Goal: Information Seeking & Learning: Learn about a topic

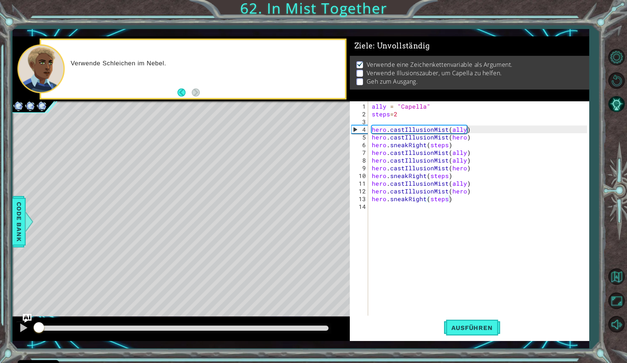
drag, startPoint x: 325, startPoint y: 327, endPoint x: 24, endPoint y: 349, distance: 301.6
click at [23, 349] on div "1 2 3 4 5 6 7 8 9 10 ally = "Capella" steps = 2 hero . castIllusionMist ( ally …" at bounding box center [313, 181] width 627 height 363
click at [23, 324] on div at bounding box center [24, 328] width 10 height 10
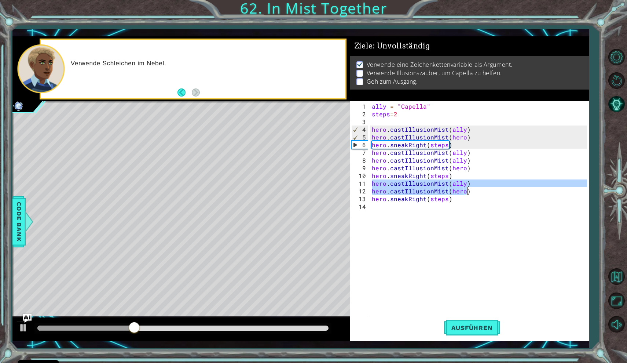
drag, startPoint x: 372, startPoint y: 185, endPoint x: 479, endPoint y: 188, distance: 107.2
click at [479, 188] on div "ally = "Capella" steps = 2 hero . castIllusionMist ( ally ) hero . castIllusion…" at bounding box center [480, 217] width 220 height 231
type textarea "hero.castIllusionMist(ally) hero.castIllusionMist(hero)"
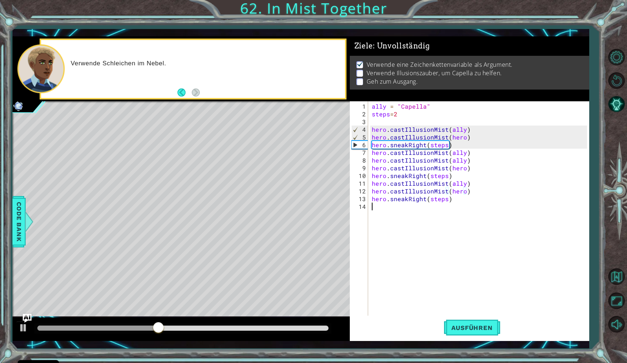
click at [432, 207] on div "ally = "Capella" steps = 2 hero . castIllusionMist ( ally ) hero . castIllusion…" at bounding box center [480, 217] width 220 height 231
paste textarea "hero.castIllusionMist(hero)"
type textarea "hero.castIllusionMist(hero)"
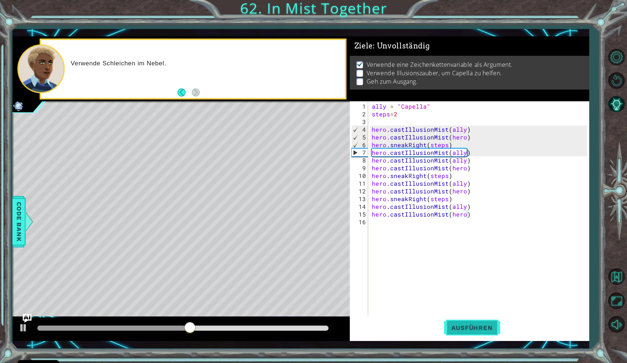
click at [464, 333] on button "Ausführen" at bounding box center [472, 327] width 56 height 24
drag, startPoint x: 66, startPoint y: 326, endPoint x: 205, endPoint y: 317, distance: 139.7
click at [205, 317] on div "methods hero use(thing) moveUp(steps) moveDown(steps) moveLeft(steps) moveRight…" at bounding box center [300, 188] width 577 height 304
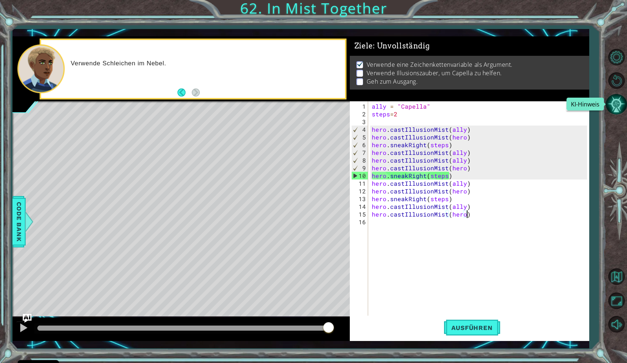
click at [616, 101] on button "KI-Hinweis" at bounding box center [616, 104] width 21 height 21
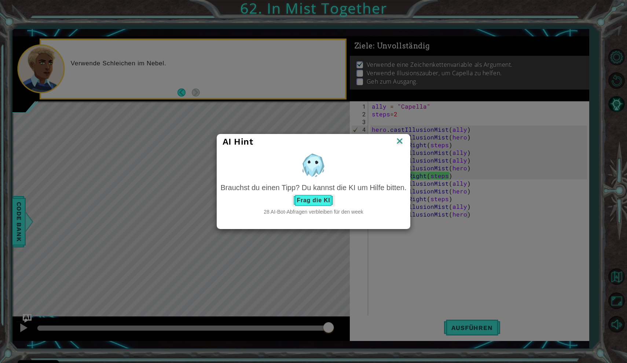
click at [317, 203] on button "Frag die KI" at bounding box center [313, 200] width 43 height 12
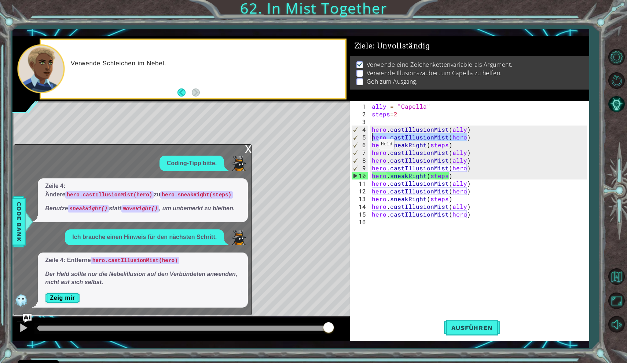
drag, startPoint x: 470, startPoint y: 138, endPoint x: 367, endPoint y: 138, distance: 103.1
click at [367, 138] on div "hero.castIllusionMist(hero) 1 2 3 4 5 6 7 8 9 10 11 12 13 14 15 16 ally = "Cape…" at bounding box center [468, 209] width 237 height 216
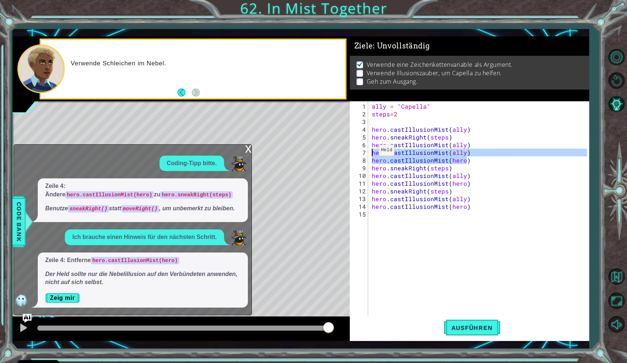
drag, startPoint x: 472, startPoint y: 159, endPoint x: 370, endPoint y: 152, distance: 102.6
click at [370, 152] on div "hero.castIllusionMist(ally) 1 2 3 4 5 6 7 8 9 10 11 12 13 14 15 ally = "Capella…" at bounding box center [468, 209] width 237 height 216
type textarea "hero.castIllusionMist(ally) hero.castIllusionMist(hero)"
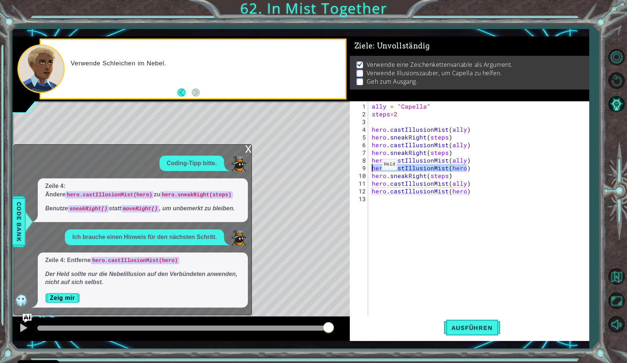
click at [349, 169] on div "1 2 3 4 5 6 7 8 9 10 11 12 ally = "Capella" steps = 2 hero . castIllusionMist (…" at bounding box center [300, 188] width 577 height 304
type textarea "hero.castIllusionMist(hero)"
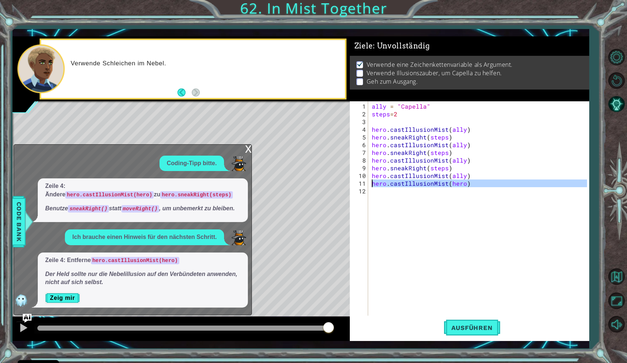
drag, startPoint x: 467, startPoint y: 187, endPoint x: 351, endPoint y: 185, distance: 115.9
click at [351, 185] on div "hero.castIllusionMist(ally) 1 2 3 4 5 6 7 8 9 10 11 12 ally = "Capella" steps =…" at bounding box center [468, 209] width 237 height 216
type textarea "hero.castIllusionMist(hero)"
click at [22, 326] on div at bounding box center [24, 328] width 10 height 10
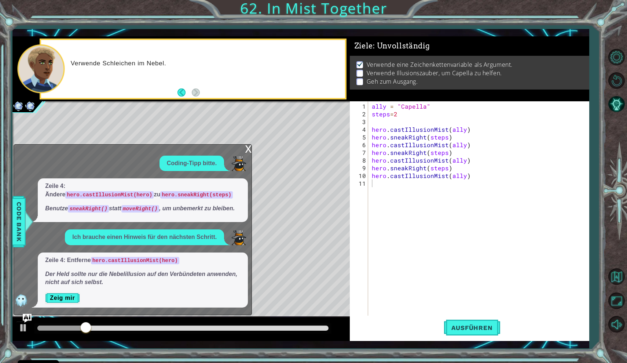
click at [248, 145] on div "x" at bounding box center [248, 148] width 7 height 7
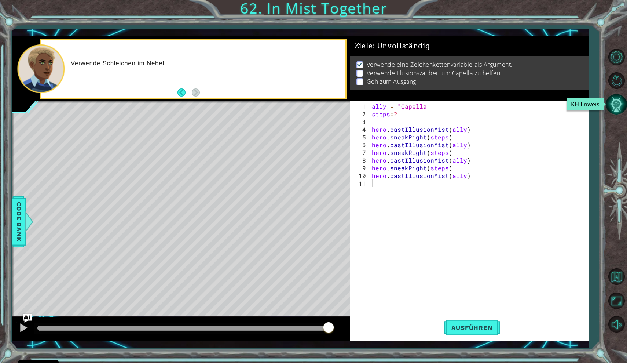
click at [613, 103] on button "KI-Hinweis" at bounding box center [616, 104] width 21 height 21
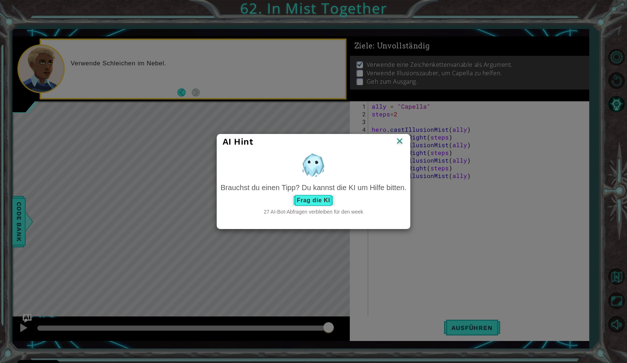
click at [317, 202] on button "Frag die KI" at bounding box center [313, 200] width 43 height 12
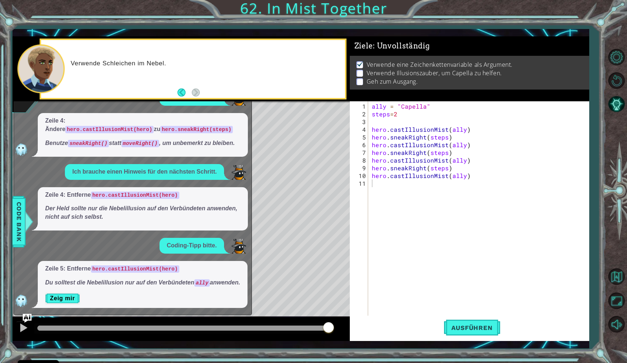
click at [14, 299] on div "x Coding-Tipp bitte. Zeile 4: Ändere hero.castIllusionMist(hero) zu hero.sneakR…" at bounding box center [133, 205] width 238 height 220
click at [51, 298] on button "Zeig mir" at bounding box center [62, 298] width 34 height 12
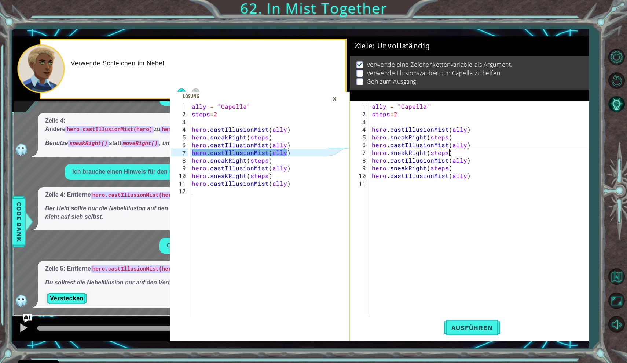
click at [474, 148] on div "ally = "Capella" steps = 2 hero . castIllusionMist ( ally ) hero . sneakRight (…" at bounding box center [480, 217] width 220 height 231
click at [471, 146] on div "ally = "Capella" steps = 2 hero . castIllusionMist ( ally ) hero . sneakRight (…" at bounding box center [480, 217] width 220 height 231
type textarea "hero.castIllusionMist(ally)"
click at [471, 146] on div "ally = "Capella" steps = 2 hero . castIllusionMist ( ally ) hero . sneakRight (…" at bounding box center [480, 217] width 220 height 231
click at [474, 146] on div "ally = "Capella" steps = 2 hero . castIllusionMist ( ally ) hero . sneakRight (…" at bounding box center [480, 217] width 220 height 231
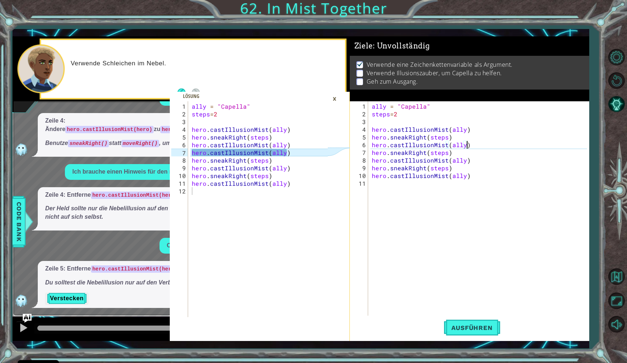
click at [474, 146] on div "ally = "Capella" steps = 2 hero . castIllusionMist ( ally ) hero . sneakRight (…" at bounding box center [480, 217] width 220 height 231
click at [473, 146] on div "ally = "Capella" steps = 2 hero . castIllusionMist ( ally ) hero . sneakRight (…" at bounding box center [480, 217] width 220 height 231
paste textarea "hero.castIllusionMist(hero)"
type textarea "hero.castIllusionMist(hero)"
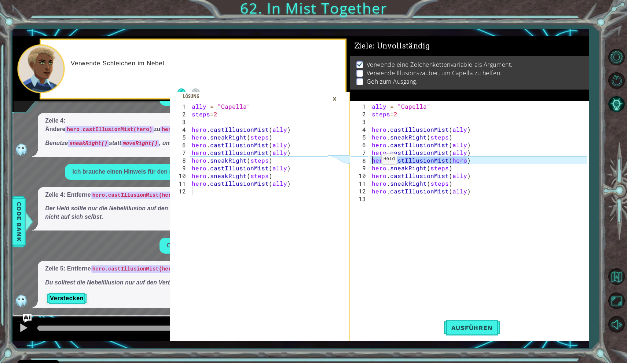
drag, startPoint x: 467, startPoint y: 160, endPoint x: 373, endPoint y: 162, distance: 94.3
click at [373, 162] on div "ally = "Capella" steps = 2 hero . castIllusionMist ( ally ) hero . sneakRight (…" at bounding box center [480, 217] width 220 height 231
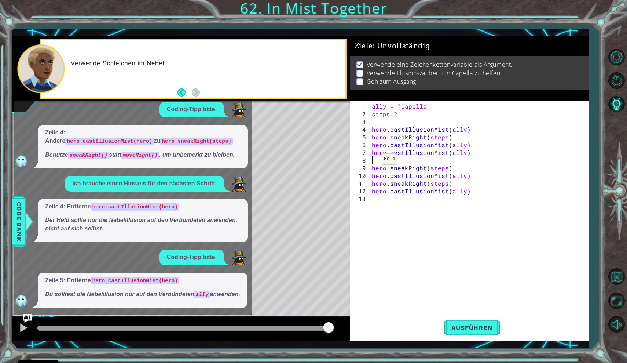
type textarea "hero.castIllusionMist(ally)"
click at [455, 323] on button "Ausführen" at bounding box center [472, 327] width 56 height 24
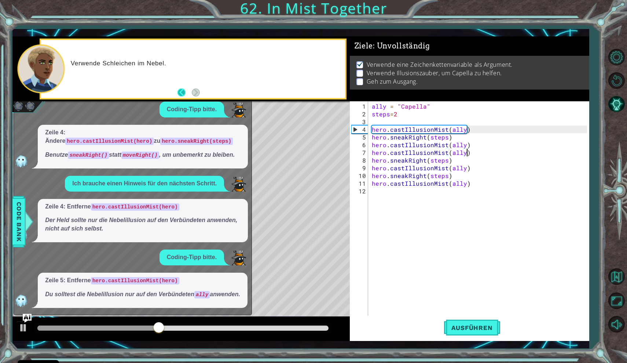
click at [182, 89] on button "Back" at bounding box center [185, 92] width 14 height 8
click at [197, 92] on button "Next" at bounding box center [196, 92] width 13 height 13
click at [617, 99] on button "KI-Hinweis" at bounding box center [616, 104] width 21 height 21
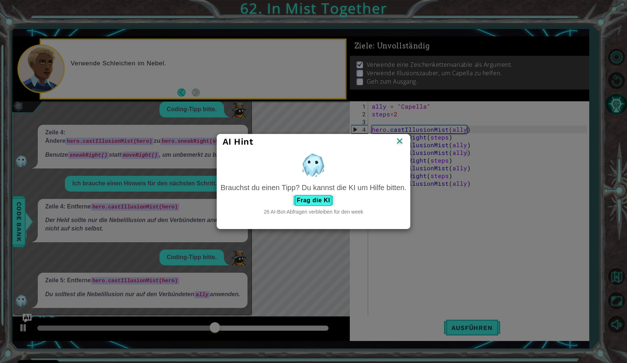
click at [617, 99] on div "AI Hint Brauchst du einen Tipp? Du kannst die KI um Hilfe bitten. Frag die KI 2…" at bounding box center [313, 181] width 627 height 363
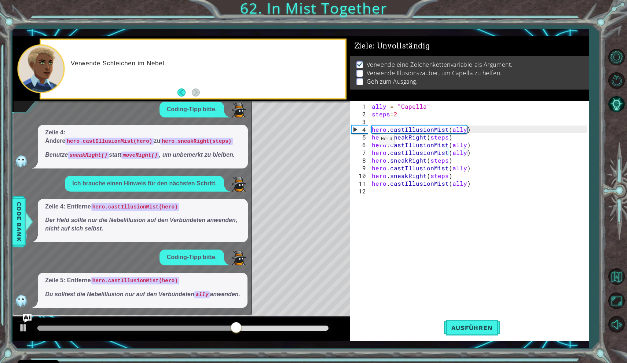
click at [222, 106] on div "Coding-Tipp bitte. Zeile 4: Ändere hero.castIllusionMist(hero) zu hero.sneakRig…" at bounding box center [131, 205] width 234 height 206
drag, startPoint x: 225, startPoint y: 106, endPoint x: 216, endPoint y: 213, distance: 106.7
click at [216, 210] on div "Coding-Tipp bitte. Zeile 4: Ändere hero.castIllusionMist(hero) zu hero.sneakRig…" at bounding box center [131, 205] width 234 height 206
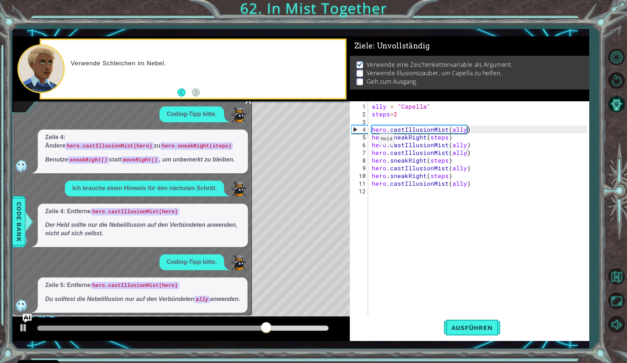
scroll to position [0, 0]
click at [247, 103] on div "x" at bounding box center [248, 98] width 7 height 7
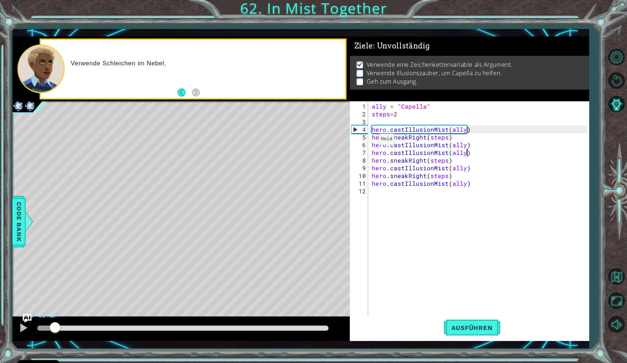
drag, startPoint x: 325, startPoint y: 329, endPoint x: 54, endPoint y: 317, distance: 271.7
click at [54, 317] on div "methods hero use(thing) moveUp(steps) moveDown(steps) moveLeft(steps) moveRight…" at bounding box center [300, 188] width 577 height 304
click at [23, 328] on div at bounding box center [24, 328] width 10 height 10
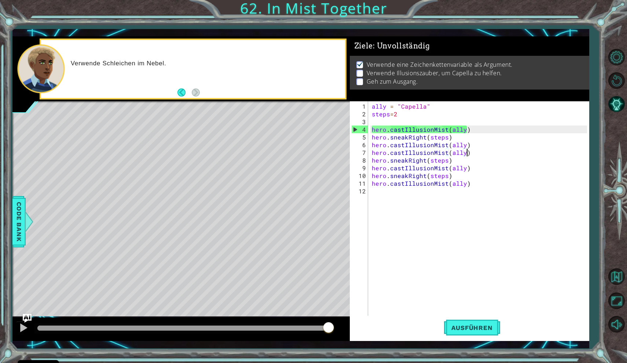
click at [458, 194] on div "ally = "Capella" steps = 2 hero . castIllusionMist ( ally ) hero . sneakRight (…" at bounding box center [480, 217] width 220 height 231
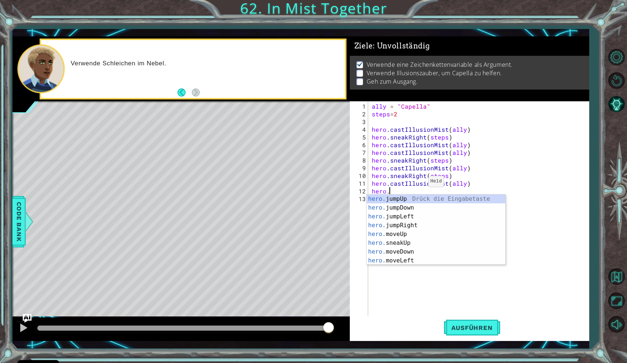
scroll to position [0, 1]
click at [409, 224] on div "hero.s neakUp [PERSON_NAME] die Eingabetaste hero.s neakDown Drück die Eingabet…" at bounding box center [436, 233] width 139 height 79
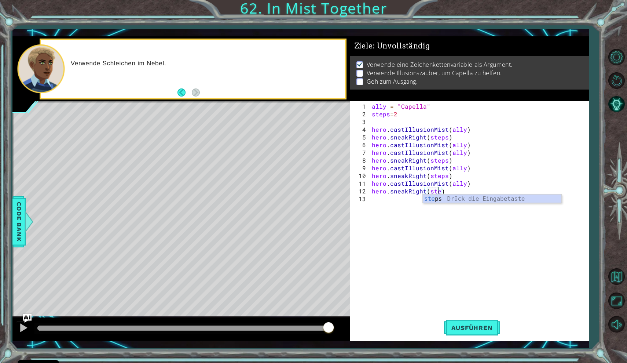
scroll to position [0, 4]
click at [475, 322] on button "Ausführen" at bounding box center [472, 327] width 56 height 24
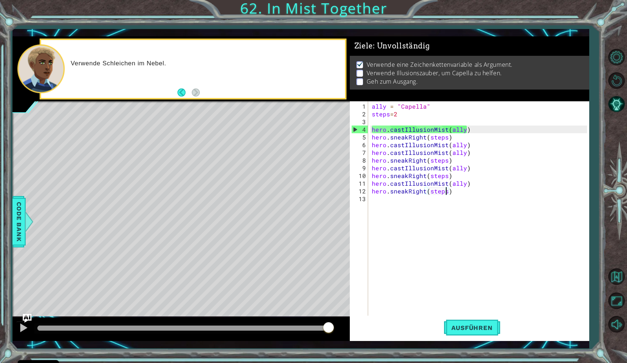
drag, startPoint x: 76, startPoint y: 326, endPoint x: 359, endPoint y: 339, distance: 283.4
click at [359, 339] on div "1 2 3 4 5 6 7 8 9 10 11 12 ally = "Capella" steps = 2 hero . castIllusionMist (…" at bounding box center [300, 188] width 577 height 304
drag, startPoint x: 327, startPoint y: 328, endPoint x: 377, endPoint y: 318, distance: 51.6
click at [377, 318] on div "1 2 3 4 5 6 7 8 9 10 11 12 ally = "Capella" steps = 2 hero . castIllusionMist (…" at bounding box center [300, 188] width 577 height 304
click at [366, 127] on div "4" at bounding box center [360, 129] width 17 height 8
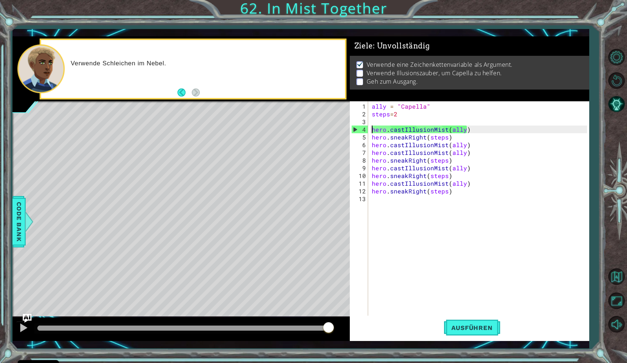
click at [555, 161] on div "ally = "Capella" steps = 2 hero . castIllusionMist ( ally ) hero . sneakRight (…" at bounding box center [480, 217] width 220 height 231
click at [617, 100] on button "KI-Hinweis" at bounding box center [616, 104] width 21 height 21
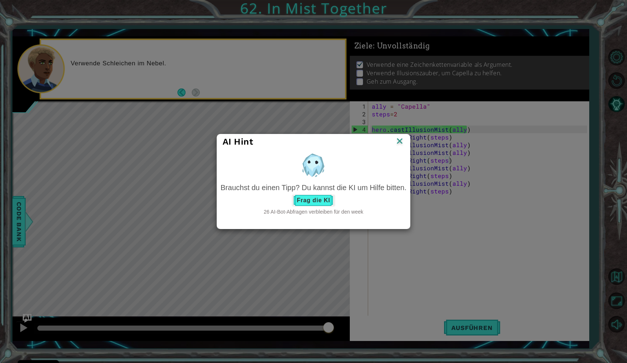
click at [298, 202] on button "Frag die KI" at bounding box center [313, 200] width 43 height 12
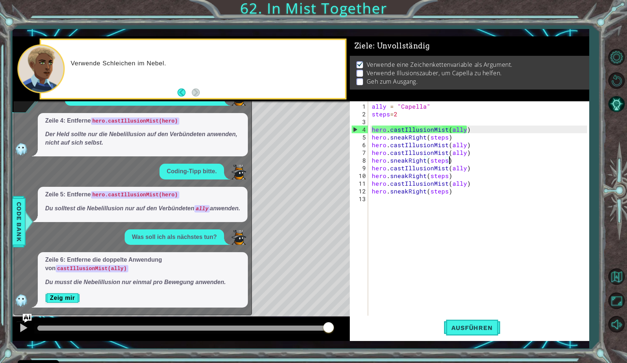
scroll to position [102, 0]
click at [77, 295] on button "Zeig mir" at bounding box center [62, 298] width 34 height 12
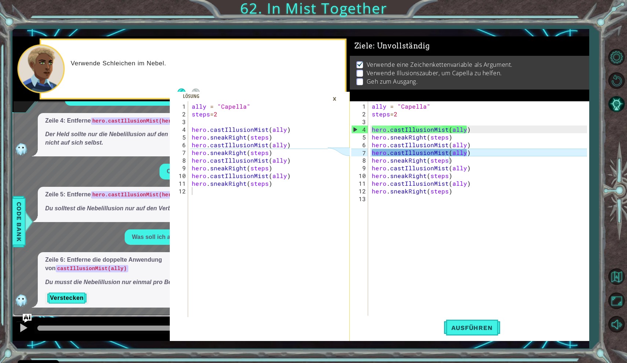
type textarea "hero.castIllusionMist(ally)"
drag, startPoint x: 485, startPoint y: 153, endPoint x: 360, endPoint y: 154, distance: 124.4
click at [360, 154] on div "hero.castIllusionMist(ally) 1 2 3 4 5 6 7 8 9 10 11 12 13 ally = "Capella" step…" at bounding box center [468, 209] width 237 height 216
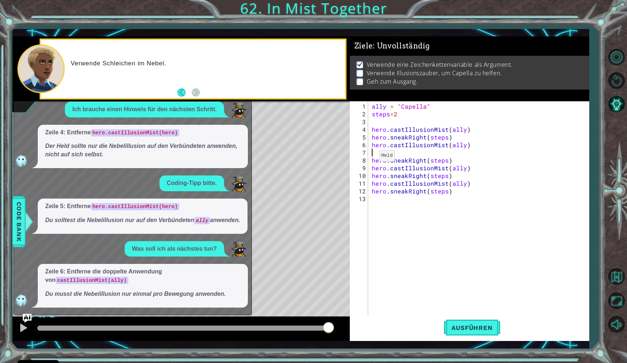
scroll to position [0, 0]
type textarea "hero.castIllusionMist(ally)"
click at [393, 195] on div "ally = "Capella" steps = 2 hero . castIllusionMist ( ally ) hero . sneakRight (…" at bounding box center [480, 217] width 220 height 231
click at [460, 339] on button "Ausführen" at bounding box center [472, 327] width 56 height 24
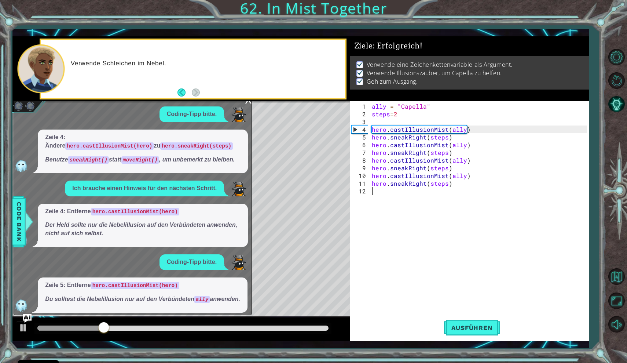
click at [248, 101] on div "Verwende Schleichen im Nebel." at bounding box center [180, 68] width 337 height 65
click at [245, 103] on div "x" at bounding box center [248, 98] width 7 height 7
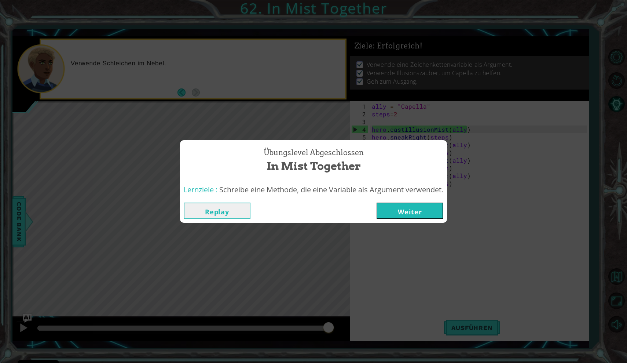
click at [411, 217] on button "Weiter" at bounding box center [410, 210] width 67 height 17
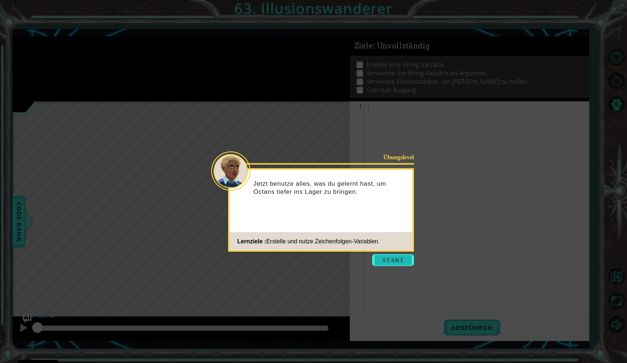
click at [391, 259] on button "Start" at bounding box center [393, 260] width 42 height 12
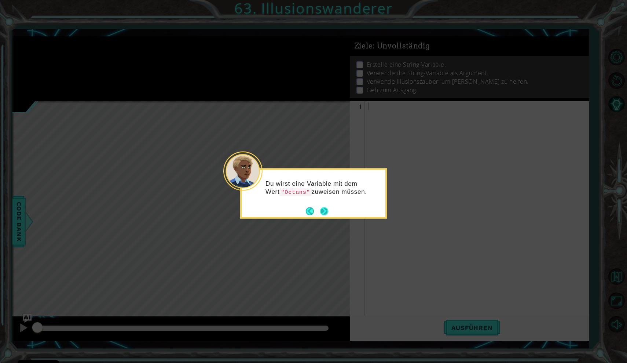
click at [326, 209] on button "Next" at bounding box center [324, 211] width 14 height 14
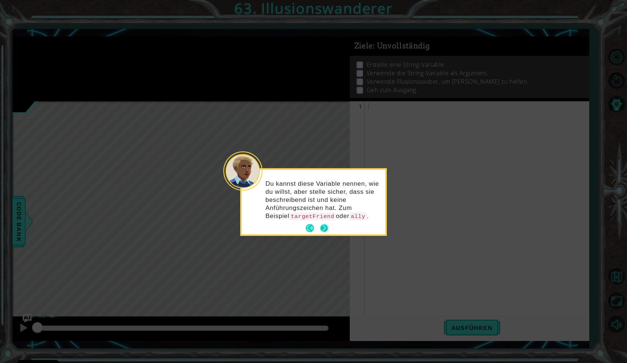
click at [321, 227] on button "Next" at bounding box center [324, 227] width 9 height 9
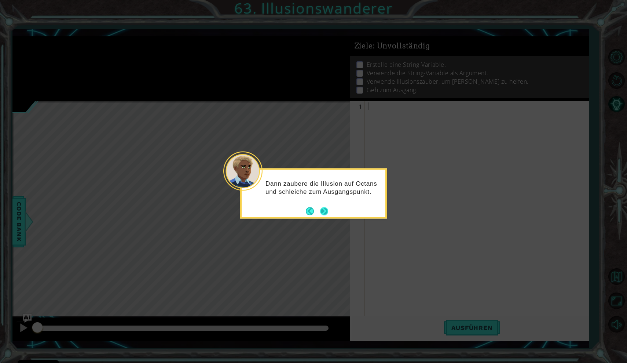
click at [326, 210] on button "Next" at bounding box center [324, 211] width 14 height 14
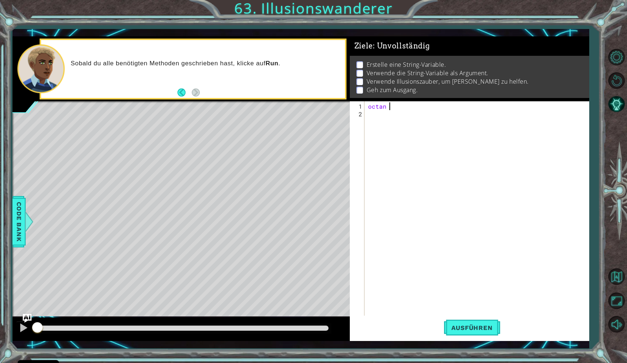
scroll to position [0, 1]
type textarea "octan = O"
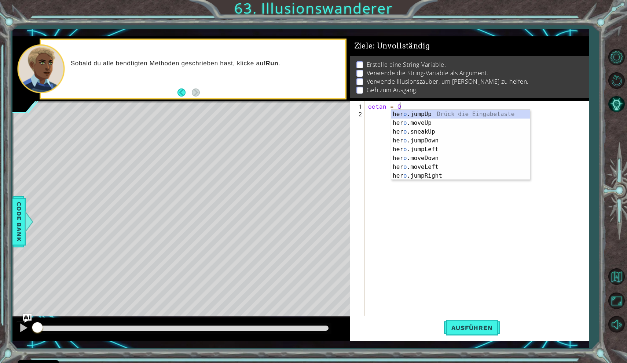
click at [380, 116] on div "octan = O" at bounding box center [479, 217] width 224 height 231
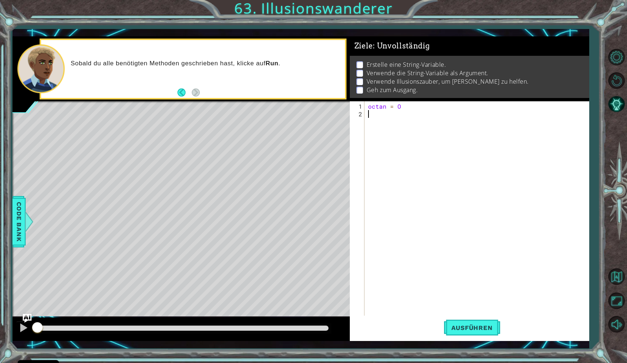
scroll to position [0, 0]
click at [403, 107] on div "octan = O" at bounding box center [479, 217] width 224 height 231
type textarea "o"
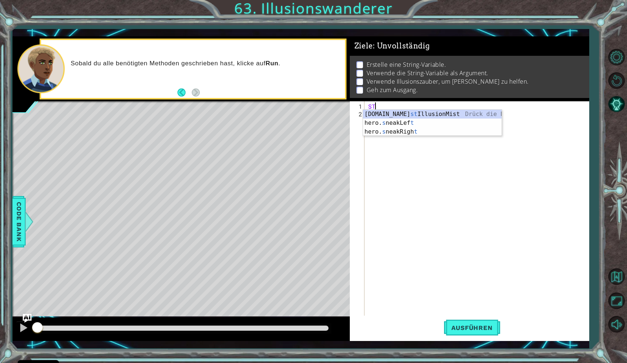
type textarea "S"
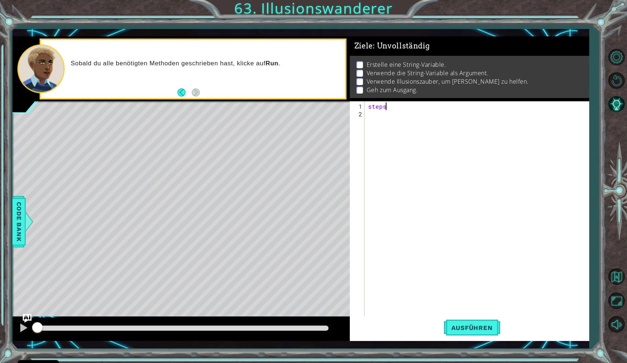
scroll to position [0, 1]
type textarea "steps=2"
click at [388, 116] on div "steps = 2" at bounding box center [479, 217] width 224 height 231
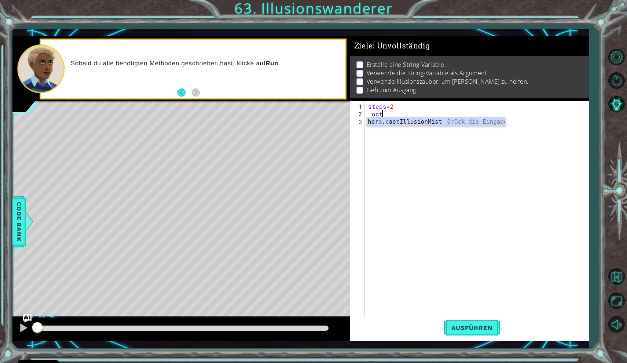
type textarea "o"
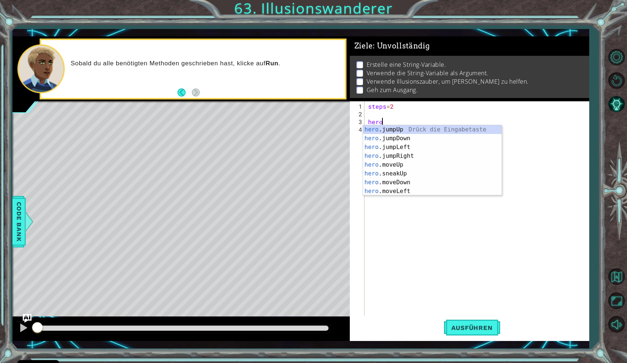
scroll to position [0, 1]
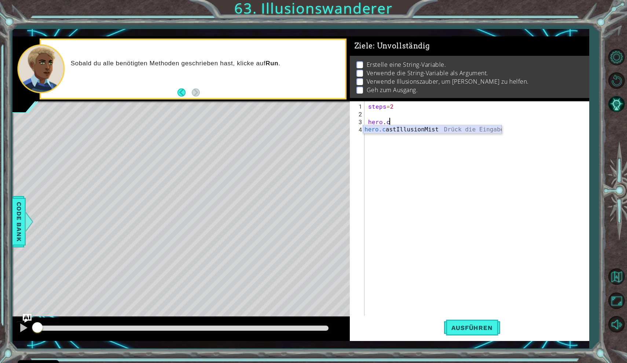
click at [398, 128] on div "hero.c astIllusionMist Drück die Eingabetaste" at bounding box center [432, 138] width 139 height 26
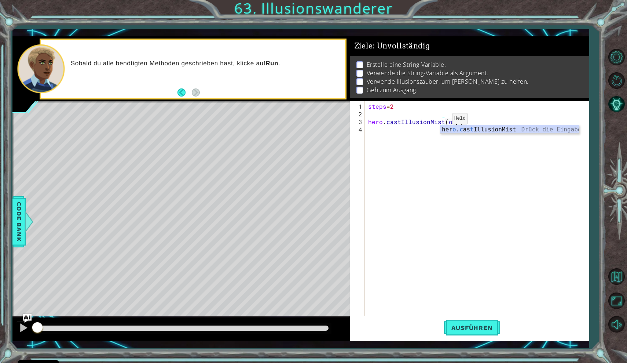
scroll to position [0, 6]
type textarea "hero.castIllusionMist(octan)"
click at [399, 132] on div "steps = 2 hero . castIllusionMist ( octan )" at bounding box center [479, 217] width 224 height 231
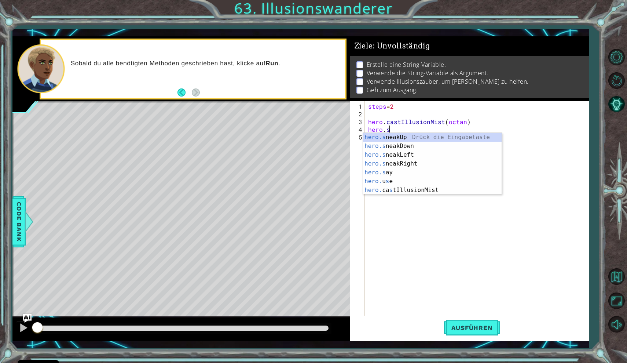
scroll to position [0, 1]
click at [410, 146] on div "hero.sne akUp Drück die Eingabetaste hero.sne akDown Drück die Eingabetaste her…" at bounding box center [432, 159] width 139 height 53
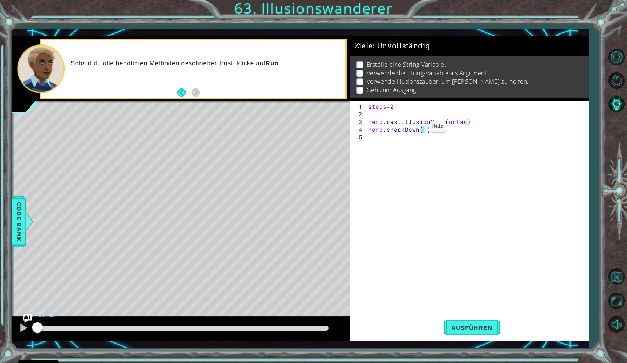
click at [418, 129] on div "steps = 2 hero . castIllusionMist ( octan ) hero . sneakDown ( 1 )" at bounding box center [479, 217] width 224 height 231
click at [420, 129] on div "steps = 2 hero . castIllusionMist ( octan ) hero . sneakDown ( 1 )" at bounding box center [479, 217] width 224 height 231
drag, startPoint x: 418, startPoint y: 128, endPoint x: 405, endPoint y: 127, distance: 13.6
click at [405, 127] on div "steps = 2 hero . castIllusionMist ( octan ) hero . sneakDown ( 1 )" at bounding box center [479, 217] width 224 height 231
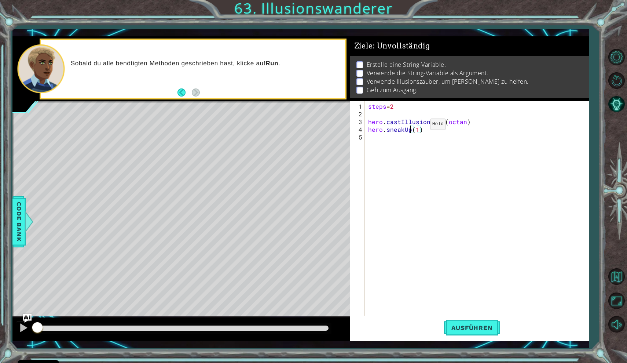
click at [418, 127] on div "steps = 2 hero . castIllusionMist ( octan ) hero . sneakUp ( 1 )" at bounding box center [479, 217] width 224 height 231
type textarea "hero.sneakUp(steps)"
click at [395, 136] on div "steps = 2 hero . castIllusionMist ( octan ) hero . sneakUp ( steps )" at bounding box center [479, 217] width 224 height 231
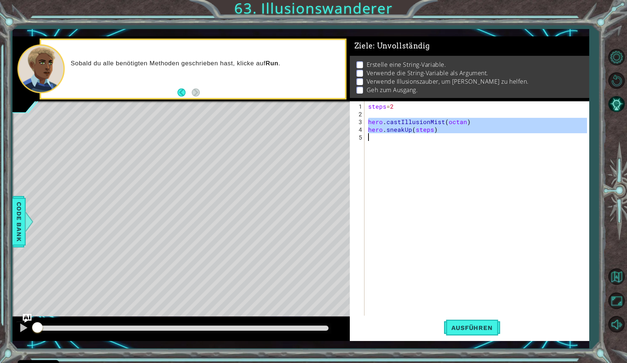
drag, startPoint x: 368, startPoint y: 122, endPoint x: 429, endPoint y: 132, distance: 62.1
click at [429, 132] on div "steps = 2 hero . castIllusionMist ( octan ) hero . sneakUp ( steps )" at bounding box center [479, 217] width 224 height 231
type textarea "hero.sneakUp(steps)"
paste textarea "Code Area"
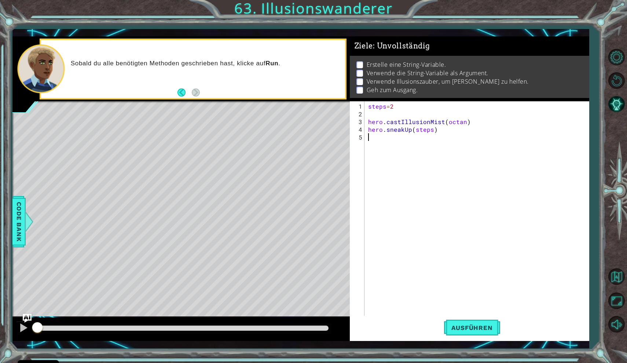
click at [427, 136] on div "steps = 2 hero . castIllusionMist ( octan ) hero . sneakUp ( steps )" at bounding box center [479, 217] width 224 height 231
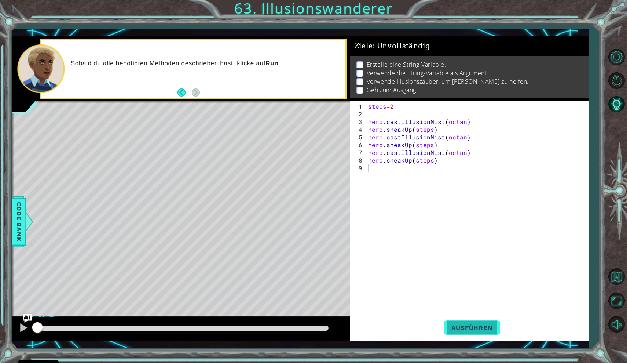
click at [476, 331] on span "Ausführen" at bounding box center [472, 327] width 56 height 7
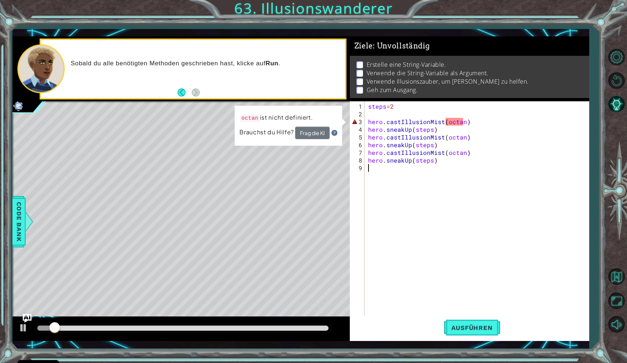
click at [452, 124] on div "steps = 2 hero . castIllusionMist ( octan ) hero . sneakUp ( steps ) hero . cas…" at bounding box center [479, 217] width 224 height 231
type textarea "hero.castIllusionMist(octan)"
click at [388, 116] on div "steps = 2 hero . castIllusionMist ( octan ) hero . sneakUp ( steps ) hero . cas…" at bounding box center [479, 217] width 224 height 231
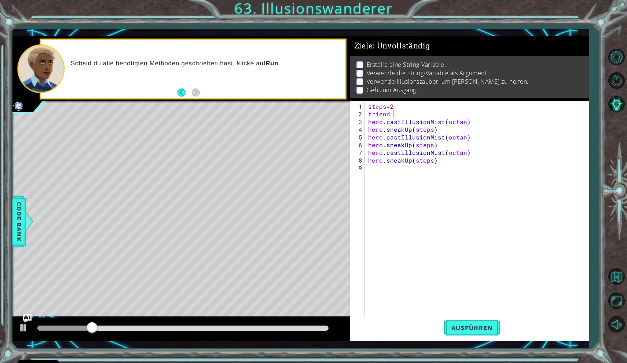
scroll to position [0, 1]
type textarea "friend = octan"
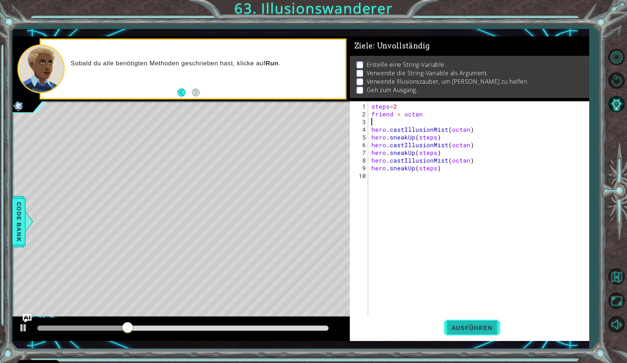
click at [462, 333] on button "Ausführen" at bounding box center [472, 327] width 56 height 24
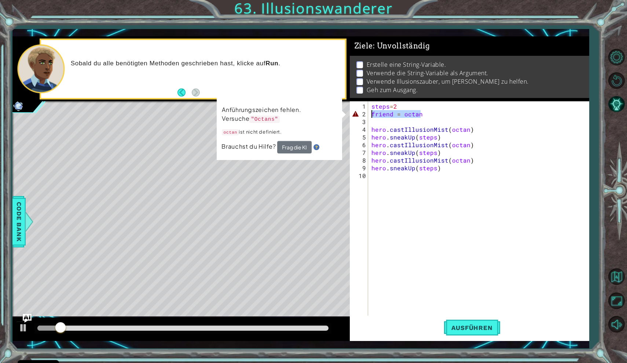
drag, startPoint x: 425, startPoint y: 116, endPoint x: 366, endPoint y: 116, distance: 59.1
click at [366, 116] on div "1 2 3 4 5 6 7 8 9 10 steps = 2 friend = octan hero . castIllusionMist ( octan )…" at bounding box center [468, 209] width 237 height 216
type textarea "friend = octan"
click at [416, 124] on div "steps = 2 friend = octan hero . castIllusionMist ( octan ) hero . sneakUp ( ste…" at bounding box center [480, 217] width 221 height 231
click at [403, 115] on div "steps = 2 friend = octan hero . castIllusionMist ( octan ) hero . sneakUp ( ste…" at bounding box center [480, 217] width 221 height 231
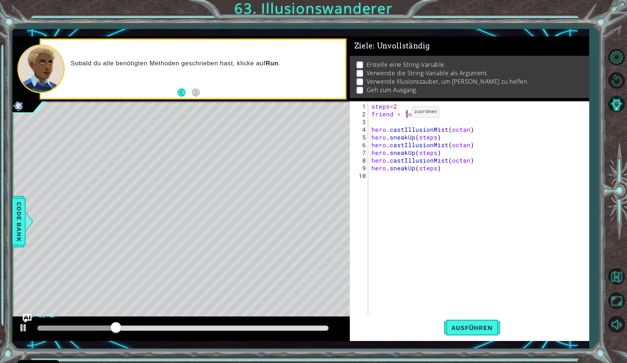
scroll to position [0, 2]
click at [443, 110] on div "steps = 2 friend = "octan hero . castIllusionMist ( octan ) hero . sneakUp ( st…" at bounding box center [480, 217] width 221 height 231
click at [463, 321] on button "Ausführen" at bounding box center [472, 327] width 56 height 24
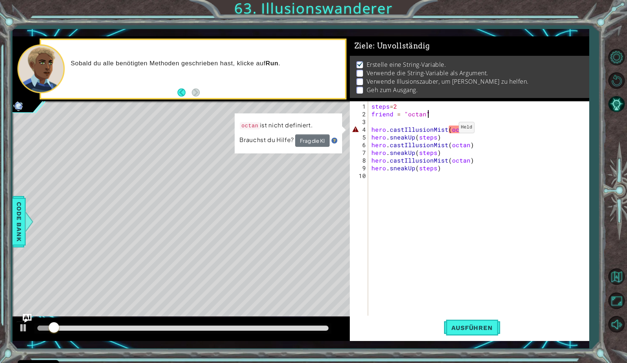
click at [450, 130] on div "steps = 2 friend = "octan" hero . castIllusionMist ( octan ) hero . sneakUp ( s…" at bounding box center [480, 217] width 221 height 231
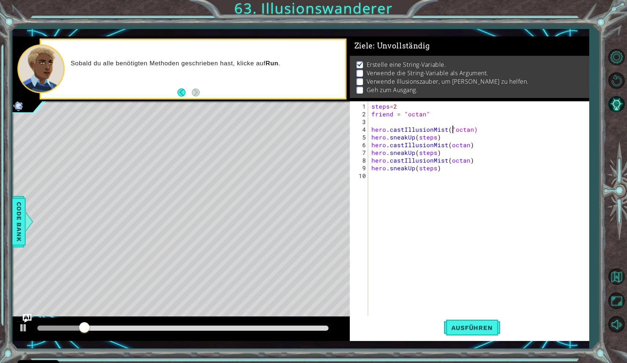
click at [470, 130] on div "steps = 2 friend = "octan" hero . castIllusionMist ( "octan) hero . sneakUp ( s…" at bounding box center [480, 217] width 221 height 231
click at [448, 148] on div "steps = 2 friend = "octan" hero . castIllusionMist ( "octan" ) hero . sneakUp (…" at bounding box center [480, 217] width 221 height 231
click at [450, 144] on div "steps = 2 friend = "octan" hero . castIllusionMist ( "octan" ) hero . sneakUp (…" at bounding box center [480, 217] width 221 height 231
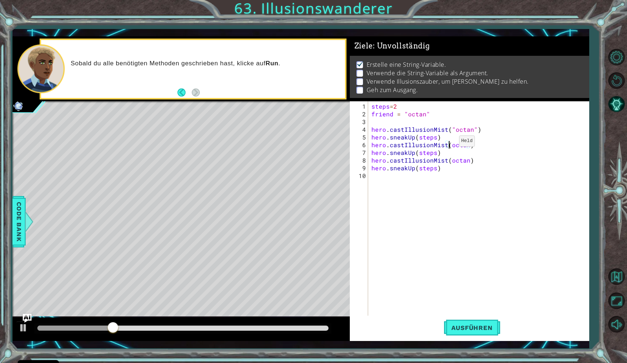
scroll to position [0, 5]
click at [471, 143] on div "steps = 2 friend = "octan" hero . castIllusionMist ( "octan" ) hero . sneakUp (…" at bounding box center [480, 217] width 221 height 231
click at [417, 155] on div "steps = 2 friend = "octan" hero . castIllusionMist ( "octan" ) hero . sneakUp (…" at bounding box center [480, 217] width 221 height 231
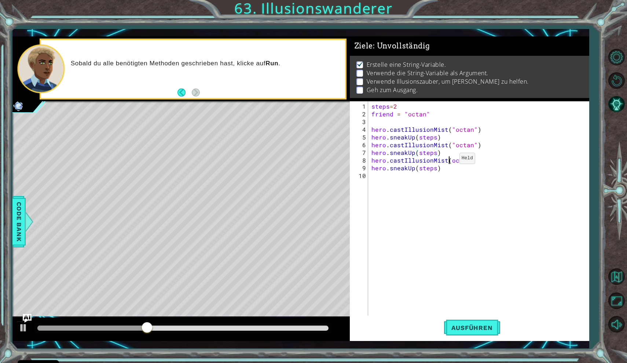
click at [450, 161] on div "steps = 2 friend = "octan" hero . castIllusionMist ( "octan" ) hero . sneakUp (…" at bounding box center [480, 217] width 221 height 231
click at [471, 159] on div "steps = 2 friend = "octan" hero . castIllusionMist ( "octan" ) hero . sneakUp (…" at bounding box center [480, 217] width 221 height 231
type textarea "hero.castIllusionMist("octan")"
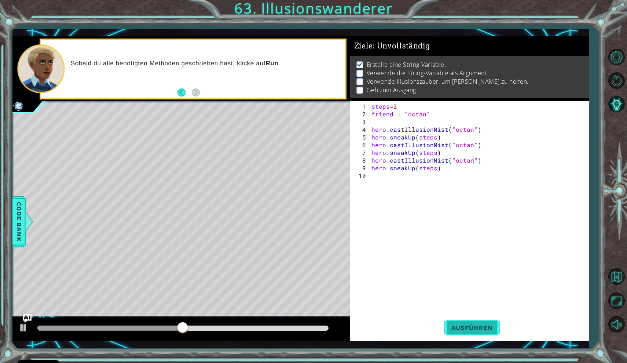
click at [482, 332] on button "Ausführen" at bounding box center [472, 327] width 56 height 24
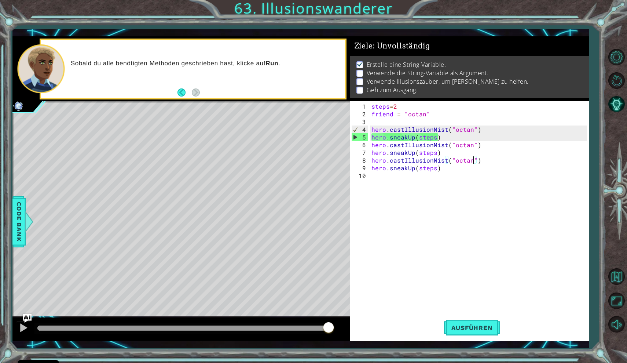
click at [427, 179] on div "steps = 2 friend = "octan" hero . castIllusionMist ( "octan" ) hero . sneakUp (…" at bounding box center [480, 217] width 221 height 231
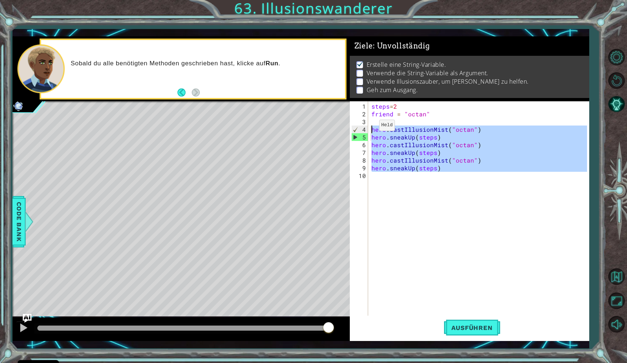
drag, startPoint x: 441, startPoint y: 182, endPoint x: 368, endPoint y: 164, distance: 74.4
click at [369, 141] on div "1 2 3 4 5 6 7 8 9 10 steps = 2 friend = "octan" hero . castIllusionMist ( "octa…" at bounding box center [468, 209] width 237 height 216
type textarea "hero.castIllusionMist("octan") hero.sneakUp(steps)"
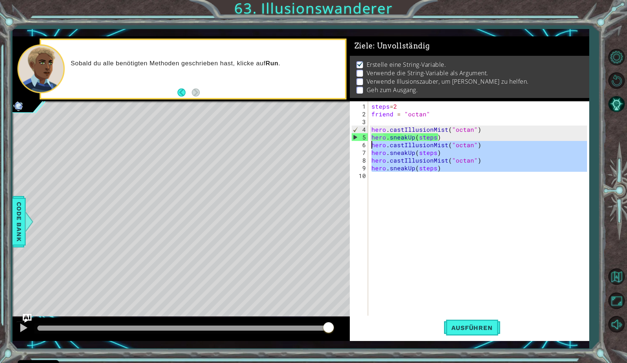
click at [380, 183] on div "steps = 2 friend = "octan" hero . castIllusionMist ( "octan" ) hero . sneakUp (…" at bounding box center [480, 217] width 221 height 231
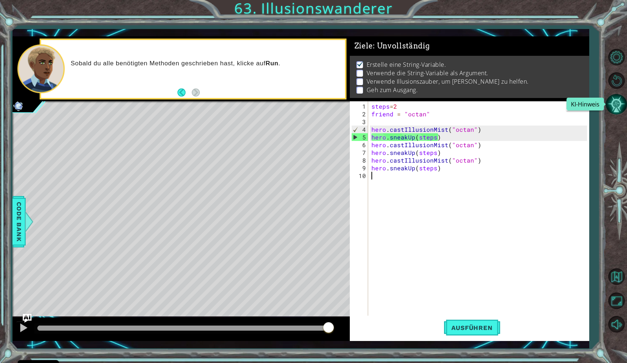
click at [614, 105] on button "KI-Hinweis" at bounding box center [616, 104] width 21 height 21
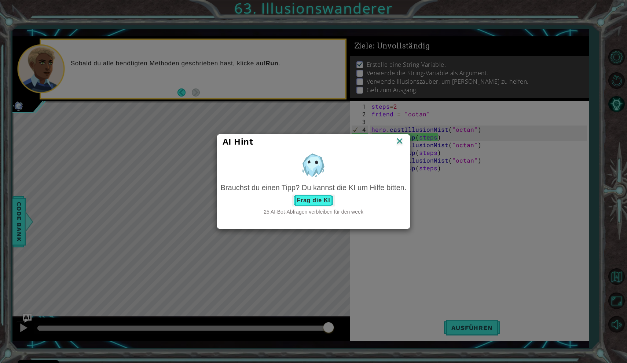
click at [325, 197] on button "Frag die KI" at bounding box center [313, 200] width 43 height 12
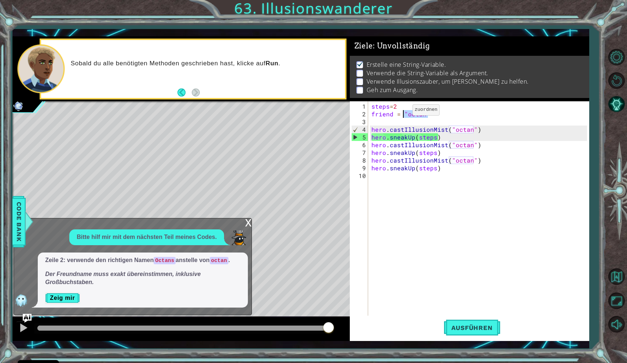
drag, startPoint x: 429, startPoint y: 114, endPoint x: 404, endPoint y: 113, distance: 25.0
click at [404, 113] on div "steps = 2 friend = "octan" hero . castIllusionMist ( "octan" ) hero . sneakUp (…" at bounding box center [480, 217] width 221 height 231
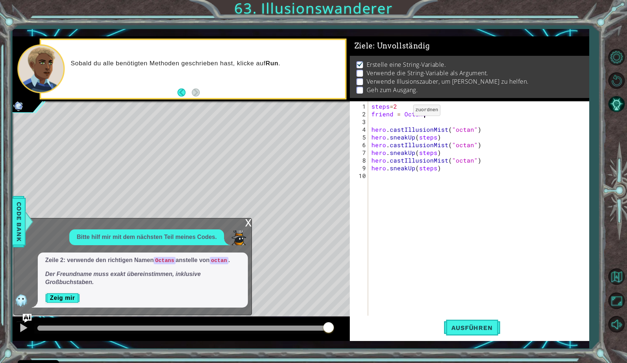
scroll to position [0, 3]
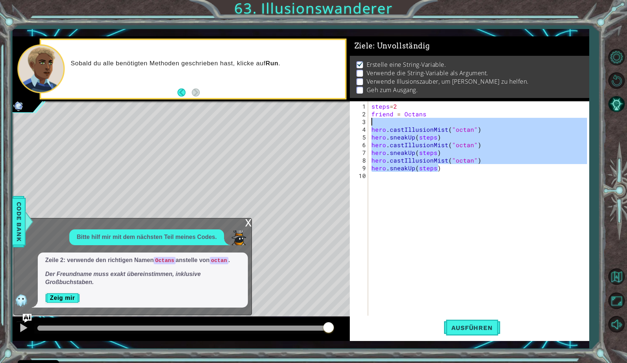
drag, startPoint x: 482, startPoint y: 167, endPoint x: 404, endPoint y: 121, distance: 89.6
click at [404, 121] on div "steps = 2 friend = Octans hero . castIllusionMist ( "octan" ) hero . sneakUp ( …" at bounding box center [480, 217] width 221 height 231
type textarea "hero.castIllusionMist("octan")"
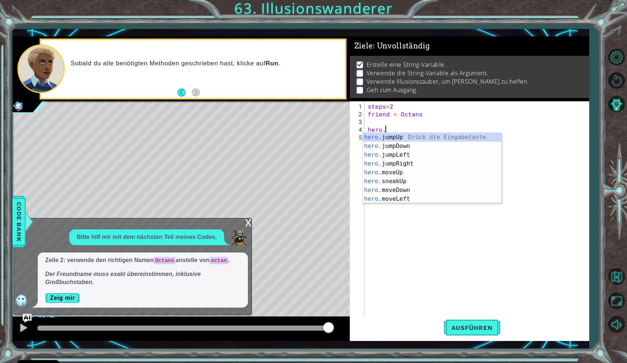
scroll to position [0, 1]
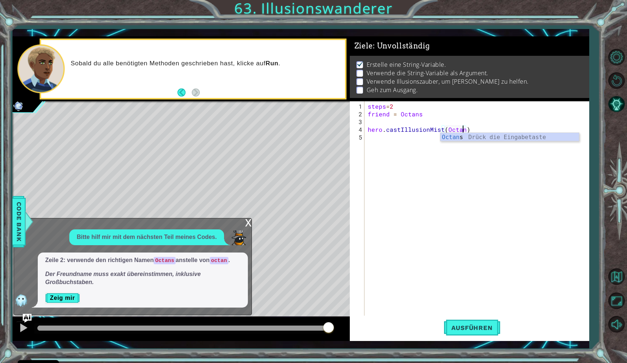
type textarea "hero.castIllusionMist(Octans)"
click at [452, 146] on div "steps = 2 friend = Octans hero . castIllusionMist ( Octans )" at bounding box center [478, 217] width 224 height 231
click at [399, 116] on div "steps = 2 friend = Octans hero . castIllusionMist ( Octans )" at bounding box center [478, 217] width 224 height 231
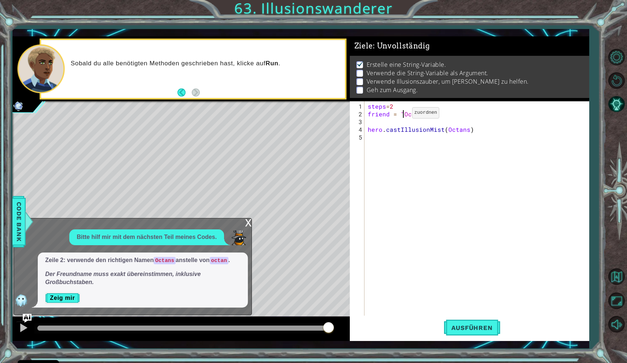
scroll to position [0, 2]
click at [428, 114] on div "steps = 2 friend = "Octans hero . castIllusionMist ( Octans )" at bounding box center [478, 217] width 224 height 231
type textarea "friend = "Octans""
click at [398, 141] on div "steps = 2 friend = "Octans" hero . castIllusionMist ( Octans )" at bounding box center [478, 217] width 224 height 231
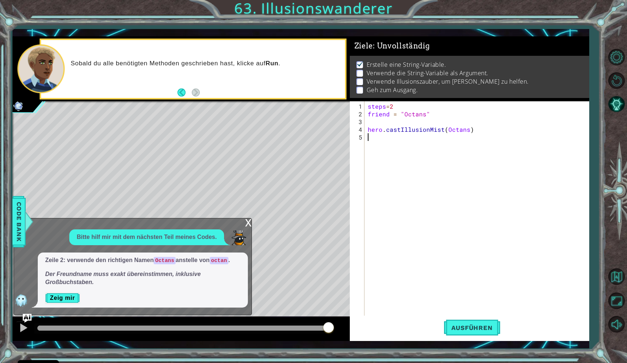
scroll to position [0, 0]
drag, startPoint x: 467, startPoint y: 131, endPoint x: 445, endPoint y: 132, distance: 22.4
click at [445, 132] on div "steps = 2 friend = "Octans" hero . castIllusionMist ( Octans )" at bounding box center [478, 217] width 224 height 231
type textarea "hero.castIllusionMist(friend)"
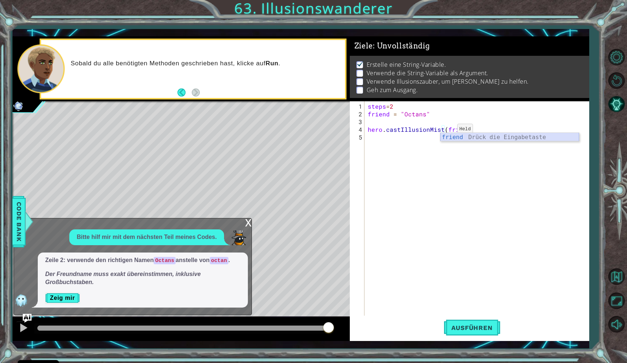
click at [445, 136] on div "friend Drück die Eingabetaste" at bounding box center [510, 146] width 139 height 26
click at [410, 140] on div "steps = 2 friend = "Octans" hero . castIllusionMist ( friend )" at bounding box center [478, 217] width 224 height 231
click at [248, 224] on div "x" at bounding box center [248, 221] width 7 height 7
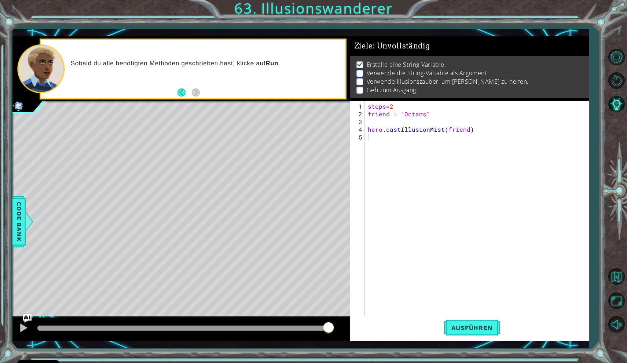
click at [373, 145] on div "steps = 2 friend = "Octans" hero . castIllusionMist ( friend )" at bounding box center [478, 217] width 224 height 231
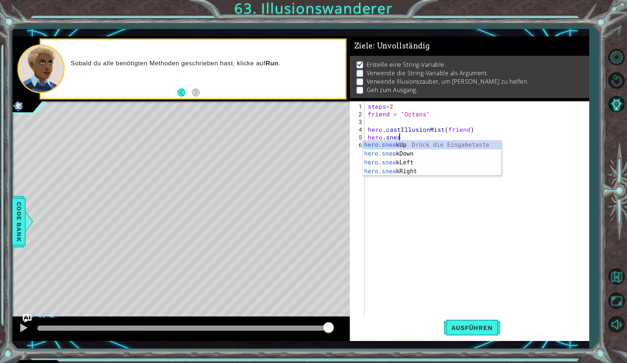
scroll to position [0, 1]
click at [384, 143] on div "hero.snea kUp Drück die Eingabetaste hero.snea kDown Drück die Eingabetaste her…" at bounding box center [432, 166] width 139 height 53
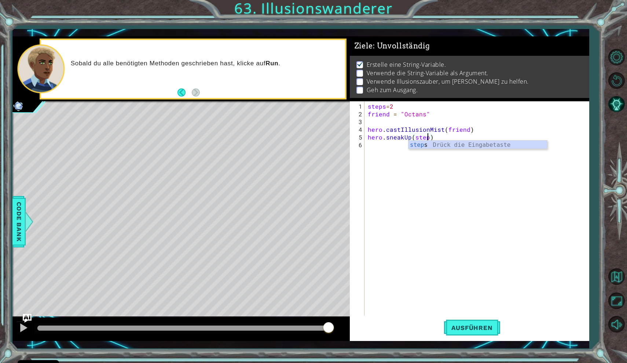
scroll to position [0, 4]
click at [477, 329] on span "Ausführen" at bounding box center [472, 327] width 56 height 7
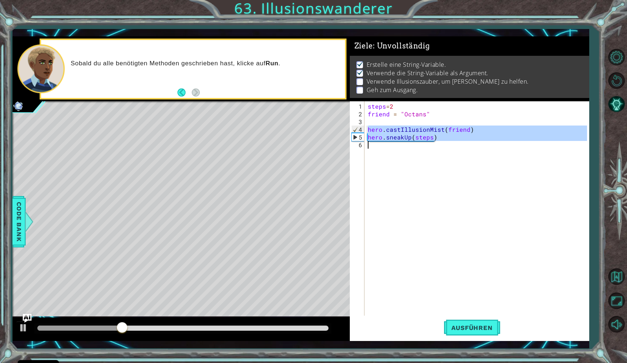
drag, startPoint x: 369, startPoint y: 129, endPoint x: 450, endPoint y: 142, distance: 82.5
click at [450, 142] on div "steps = 2 friend = "Octans" hero . castIllusionMist ( friend ) hero . sneakUp (…" at bounding box center [478, 217] width 224 height 231
type textarea "hero.sneakUp(steps)"
click at [420, 143] on div "steps = 2 friend = "Octans" hero . castIllusionMist ( friend ) hero . sneakUp (…" at bounding box center [478, 217] width 224 height 231
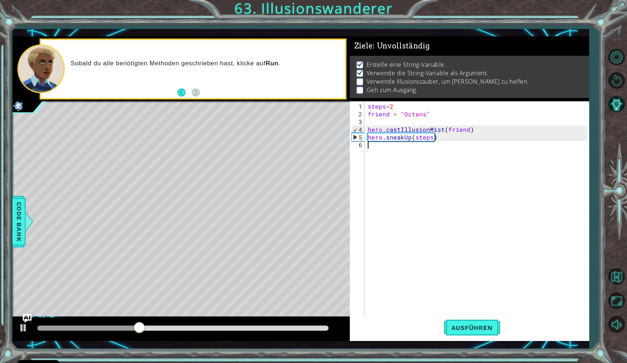
scroll to position [0, 0]
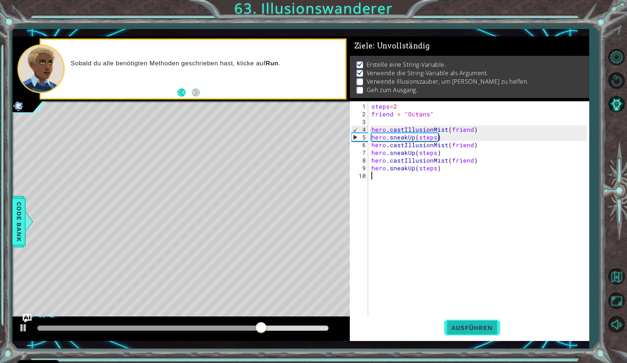
click at [483, 325] on span "Ausführen" at bounding box center [472, 327] width 56 height 7
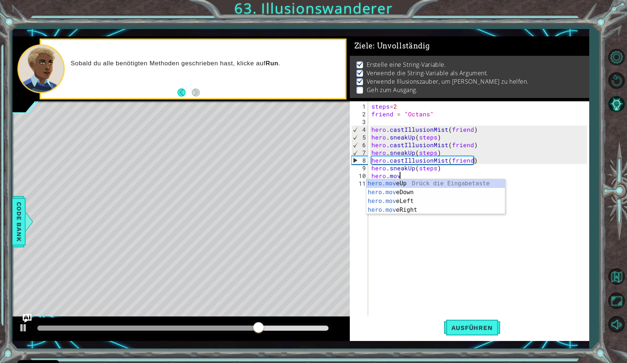
scroll to position [0, 1]
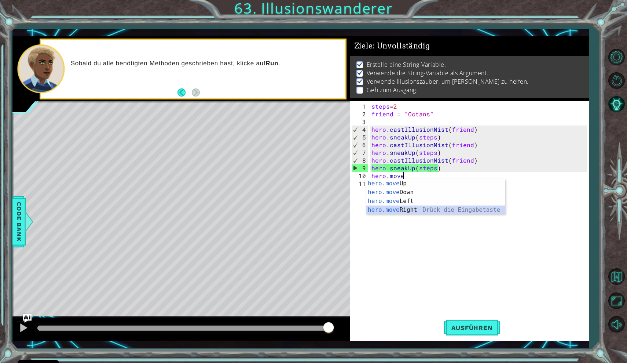
click at [416, 210] on div "hero.move Up Drück die Eingabetaste hero.move Down Drück die Eingabetaste hero.…" at bounding box center [435, 205] width 139 height 53
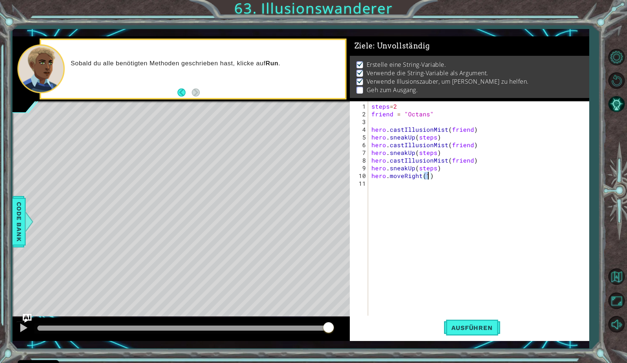
scroll to position [0, 3]
click at [446, 171] on div "steps = 2 friend = "Octans" hero . castIllusionMist ( friend ) hero . sneakUp (…" at bounding box center [480, 217] width 221 height 231
click at [446, 164] on div "steps = 2 friend = "Octans" hero . castIllusionMist ( friend ) hero . sneakUp (…" at bounding box center [480, 217] width 221 height 231
click at [459, 331] on span "Ausführen" at bounding box center [472, 327] width 56 height 7
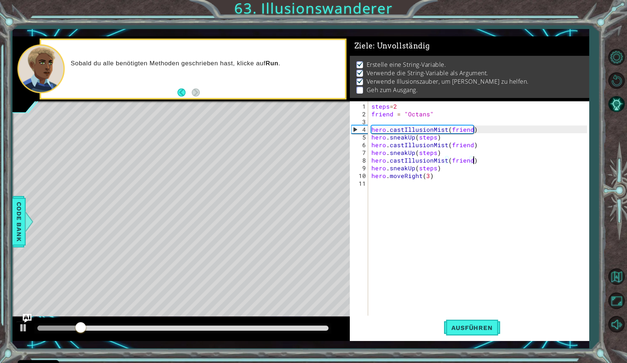
click at [482, 161] on div "steps = 2 friend = "Octans" hero . castIllusionMist ( friend ) hero . sneakUp (…" at bounding box center [480, 217] width 221 height 231
type textarea "hero.castIllusionMist(friend)"
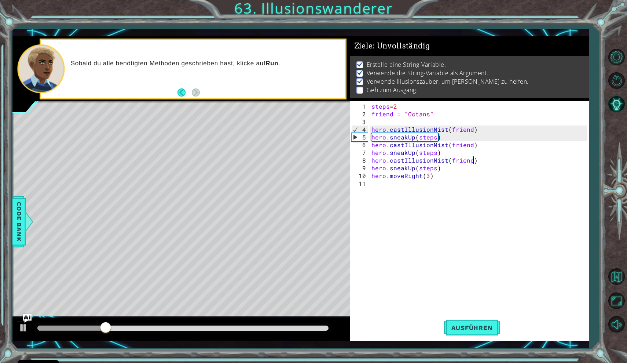
scroll to position [0, 0]
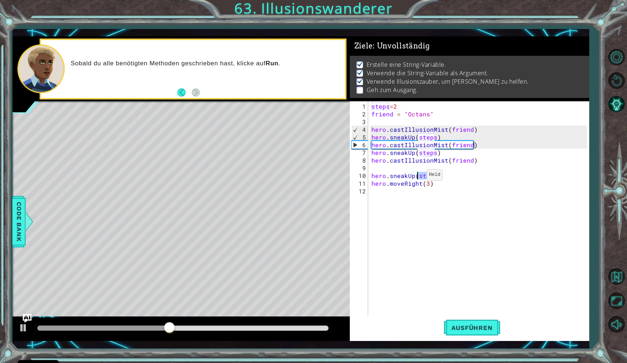
drag, startPoint x: 435, startPoint y: 177, endPoint x: 418, endPoint y: 178, distance: 17.6
click at [418, 178] on div "steps = 2 friend = "Octans" hero . castIllusionMist ( friend ) hero . sneakUp (…" at bounding box center [480, 217] width 221 height 231
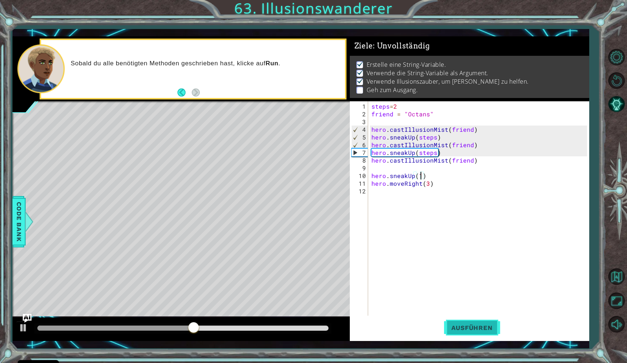
type textarea "hero.sneakUp(1)"
click at [469, 326] on span "Ausführen" at bounding box center [472, 327] width 56 height 7
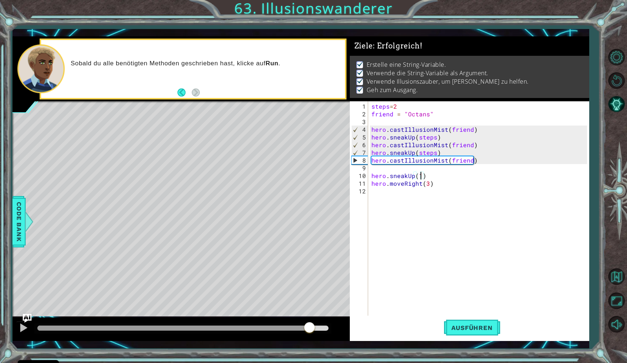
drag, startPoint x: 101, startPoint y: 330, endPoint x: 348, endPoint y: 326, distance: 248.0
click at [348, 326] on div at bounding box center [180, 328] width 337 height 23
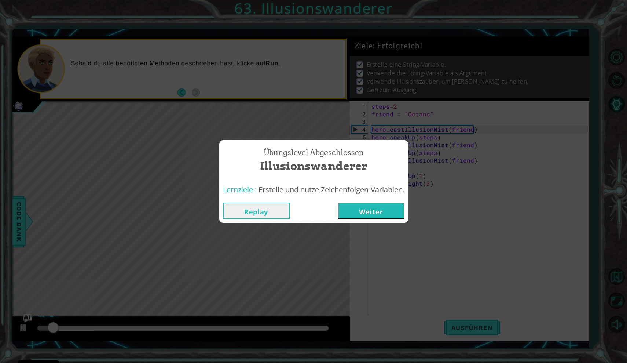
click at [382, 208] on button "Weiter" at bounding box center [371, 210] width 67 height 17
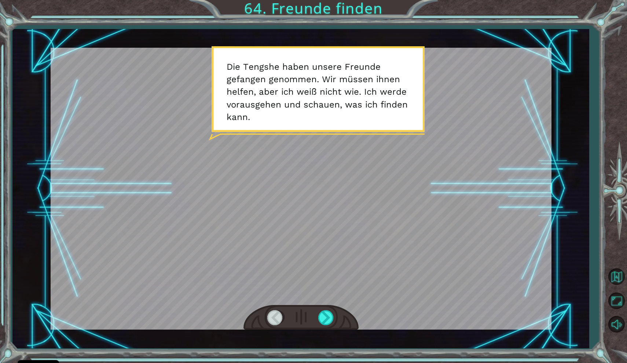
click at [331, 305] on div at bounding box center [301, 317] width 115 height 25
click at [329, 315] on div at bounding box center [326, 317] width 17 height 15
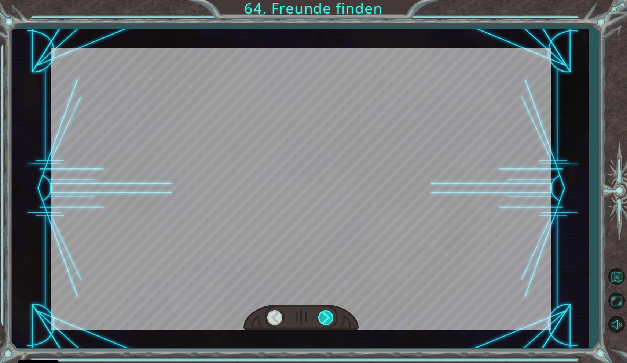
click at [329, 315] on div at bounding box center [326, 317] width 17 height 15
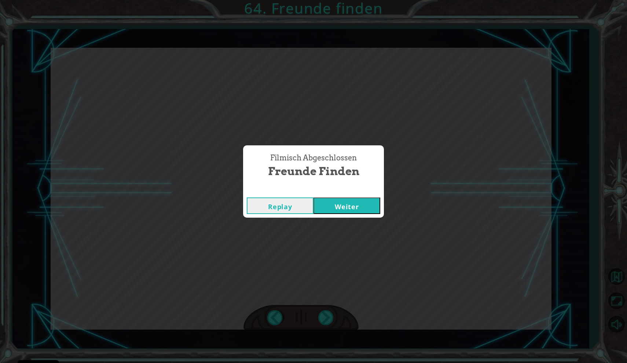
click at [353, 213] on button "Weiter" at bounding box center [347, 205] width 67 height 17
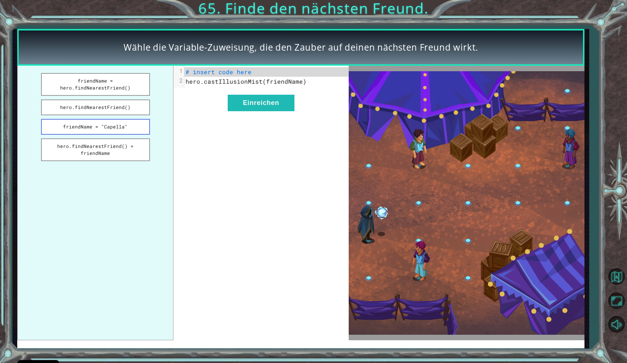
click at [127, 127] on button "friendName = "Capella"" at bounding box center [95, 127] width 109 height 16
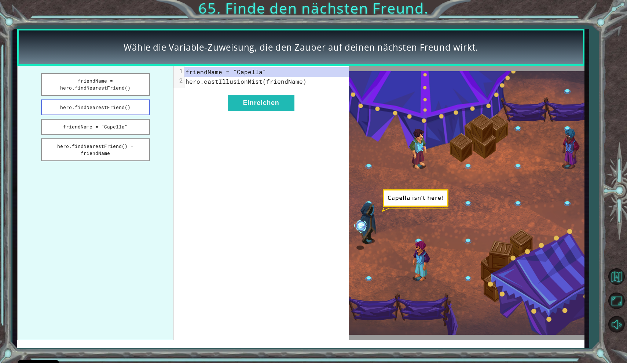
click at [113, 110] on button "hero.findNearestFriend()" at bounding box center [95, 107] width 109 height 16
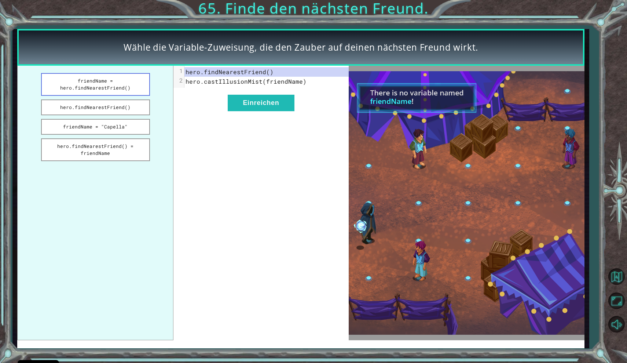
click at [114, 78] on button "friendName = hero.findNearestFriend()" at bounding box center [95, 84] width 109 height 23
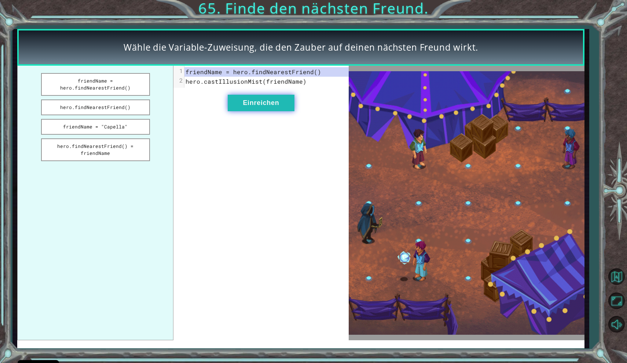
click at [278, 101] on button "Einreichen" at bounding box center [261, 103] width 67 height 17
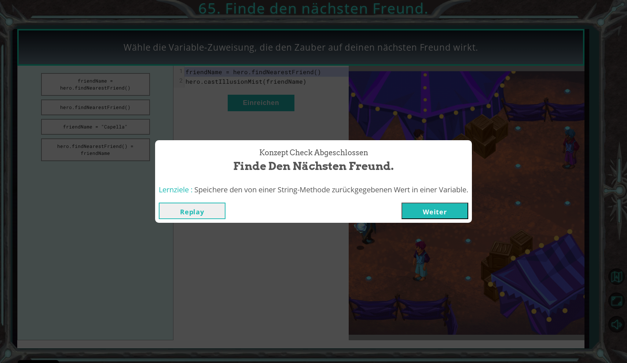
click at [424, 209] on button "Weiter" at bounding box center [435, 210] width 67 height 17
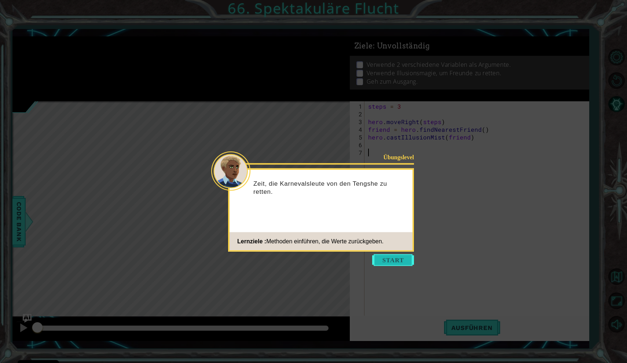
click at [394, 259] on button "Start" at bounding box center [393, 260] width 42 height 12
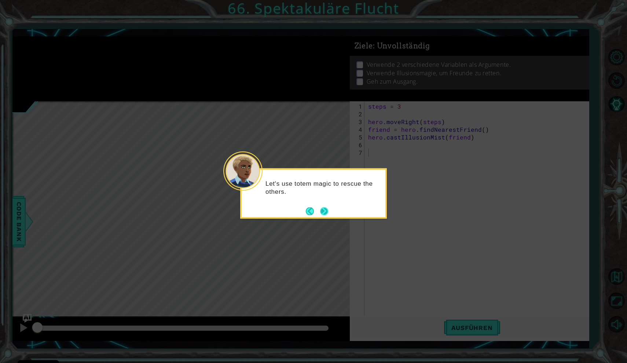
click at [325, 210] on button "Next" at bounding box center [324, 211] width 14 height 14
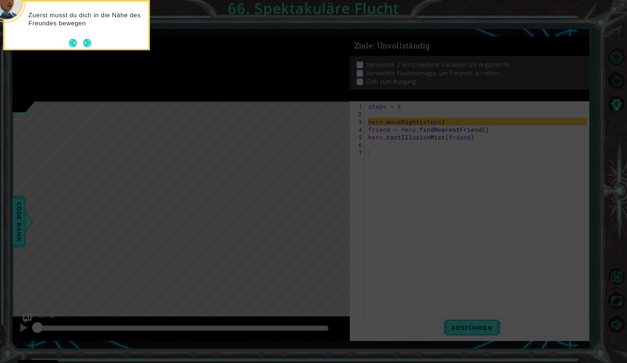
click at [93, 40] on div "Zuerst musst du dich in die Nähe des Freundes bewegen" at bounding box center [77, 22] width 144 height 37
click at [87, 41] on button "Next" at bounding box center [87, 43] width 8 height 8
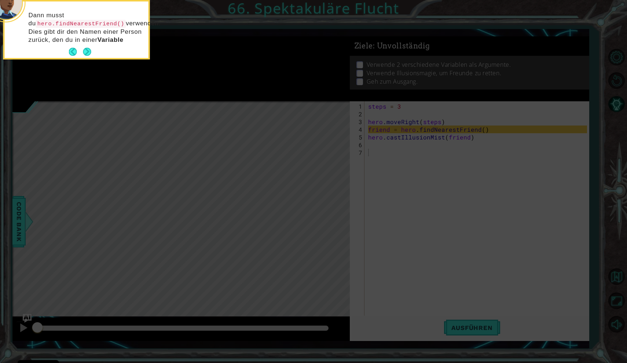
click at [88, 44] on p "Dann musst du hero.findNearestFriend() verwenden. Dies gibt dir den Namen einer…" at bounding box center [86, 27] width 115 height 33
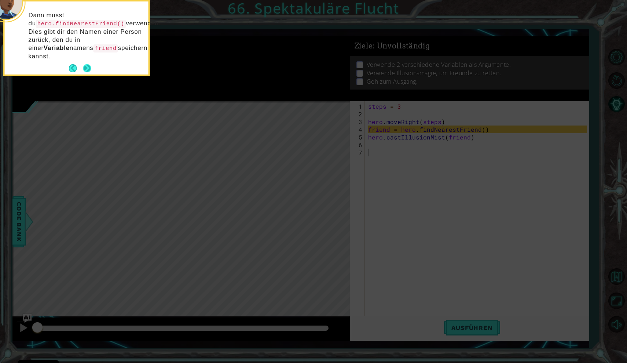
click at [85, 66] on button "Next" at bounding box center [87, 68] width 13 height 13
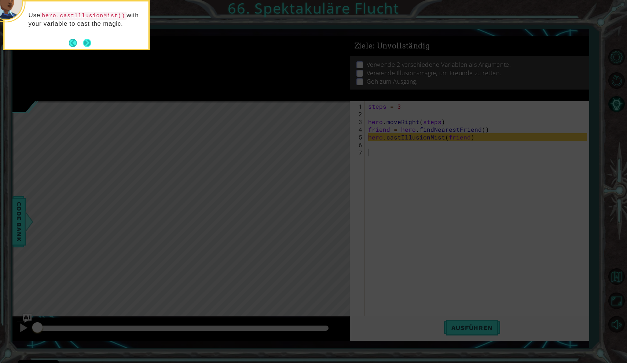
click at [88, 44] on button "Next" at bounding box center [86, 42] width 11 height 11
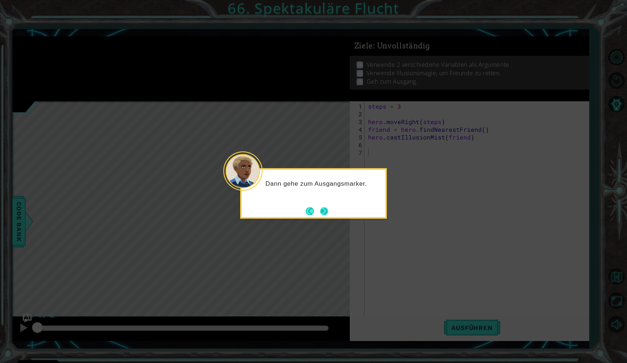
click at [324, 209] on button "Next" at bounding box center [325, 211] width 14 height 14
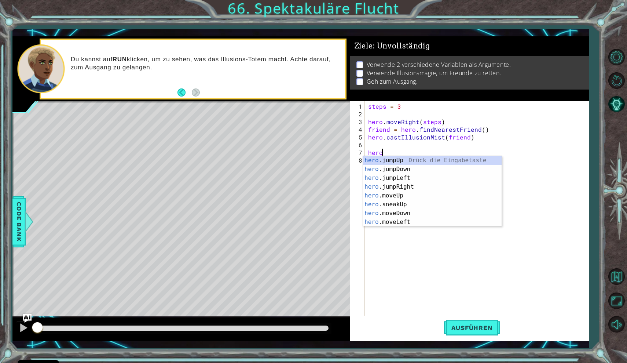
scroll to position [0, 0]
type textarea "h"
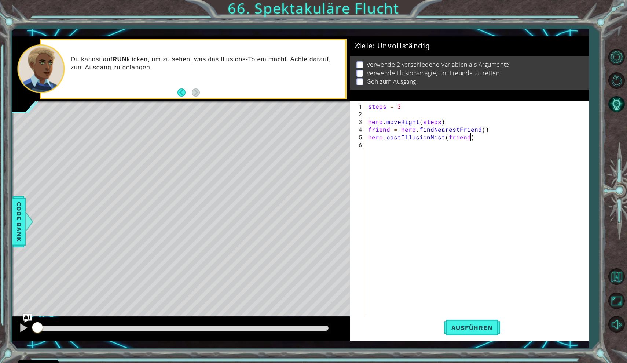
type textarea "hero.castIllusionMist(friend"
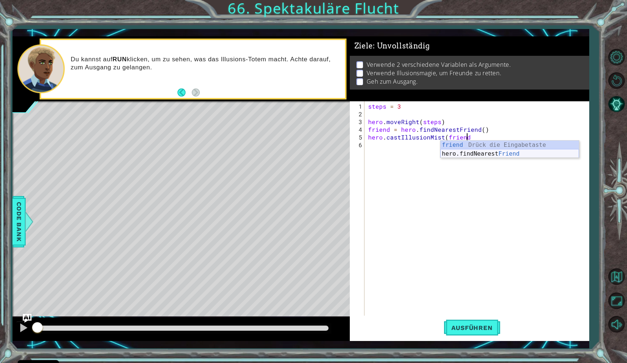
click at [472, 157] on div "friend Drück die Eingabetaste hero.findNearest Friend Drück die Eingabetaste" at bounding box center [510, 157] width 139 height 35
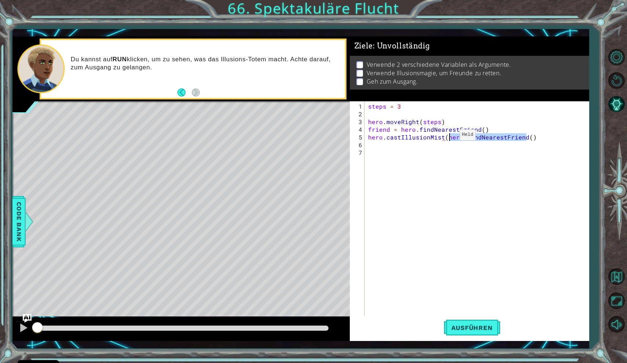
drag, startPoint x: 526, startPoint y: 138, endPoint x: 448, endPoint y: 138, distance: 77.8
click at [448, 138] on div "steps = 3 hero . moveRight ( steps ) friend = hero . findNearestFriend ( ) hero…" at bounding box center [479, 217] width 224 height 231
click at [470, 138] on div "steps = 3 hero . moveRight ( steps ) friend = hero . findNearestFriend ( ) hero…" at bounding box center [479, 217] width 224 height 231
click at [456, 137] on div "steps = 3 hero . moveRight ( steps ) friend = hero . findNearestFriend ( ) hero…" at bounding box center [479, 217] width 224 height 231
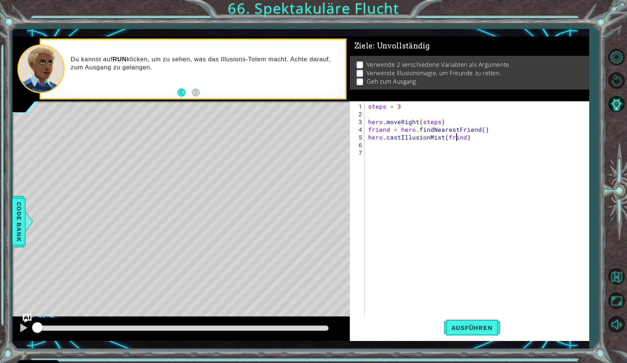
click at [458, 136] on div "steps = 3 hero . moveRight ( steps ) friend = hero . findNearestFriend ( ) hero…" at bounding box center [479, 217] width 224 height 231
type textarea "hero.castIllusionMist(friend)"
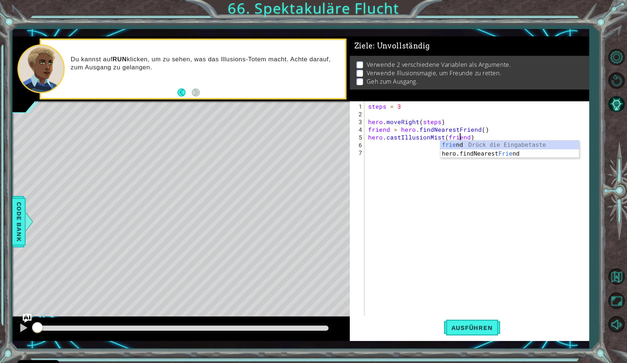
click at [425, 147] on div "steps = 3 hero . moveRight ( steps ) friend = hero . findNearestFriend ( ) hero…" at bounding box center [479, 217] width 224 height 231
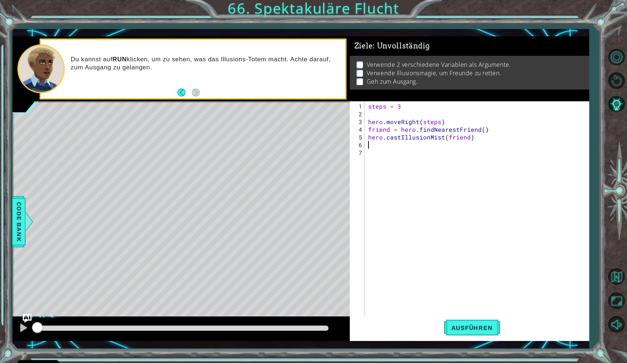
scroll to position [0, 0]
click at [464, 325] on span "Ausführen" at bounding box center [472, 327] width 56 height 7
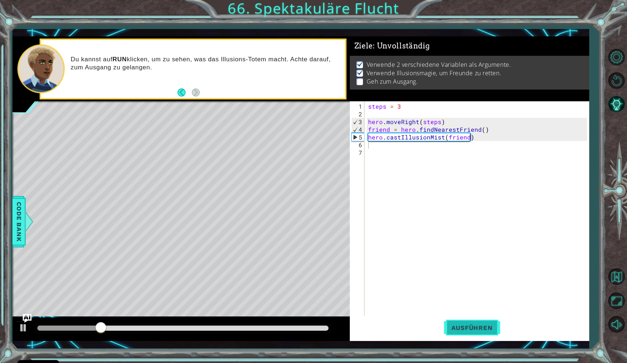
click at [467, 332] on button "Ausführen" at bounding box center [472, 327] width 56 height 24
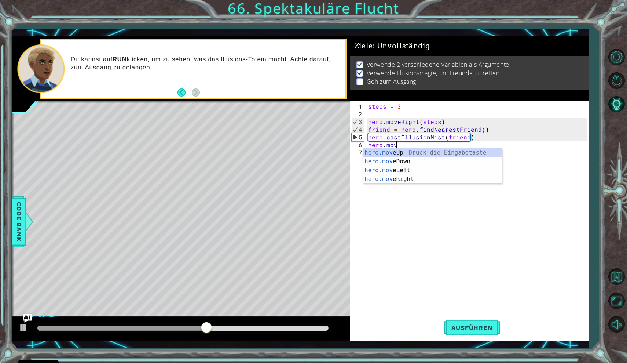
scroll to position [0, 1]
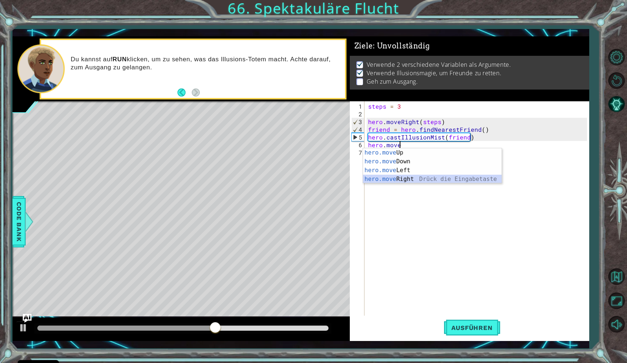
click at [445, 179] on div "hero.move Up Drück die Eingabetaste hero.move Down Drück die Eingabetaste hero.…" at bounding box center [432, 174] width 139 height 53
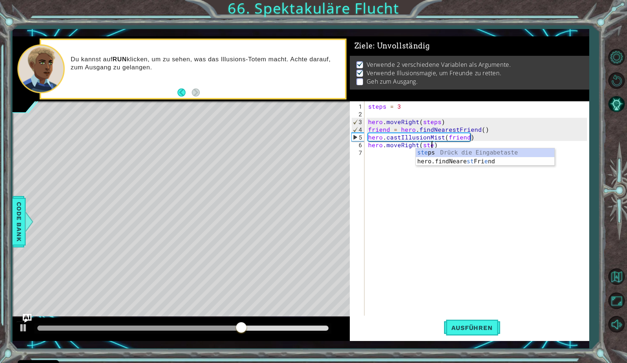
scroll to position [0, 4]
type textarea "hero.moveRight(steps)"
click at [470, 326] on span "Ausführen" at bounding box center [472, 327] width 56 height 7
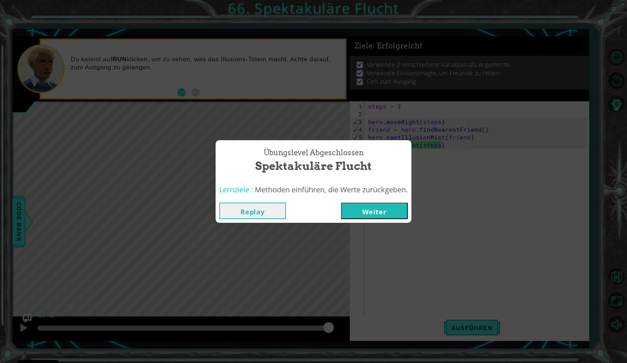
click at [265, 209] on button "Replay" at bounding box center [252, 210] width 67 height 17
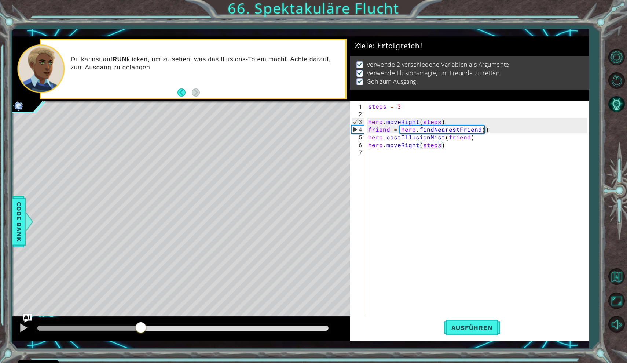
drag, startPoint x: 328, startPoint y: 328, endPoint x: 140, endPoint y: 322, distance: 187.5
click at [140, 322] on div at bounding box center [140, 327] width 13 height 13
click at [112, 329] on div at bounding box center [74, 327] width 74 height 5
click at [21, 327] on div at bounding box center [24, 328] width 10 height 10
click at [25, 326] on div at bounding box center [24, 328] width 10 height 10
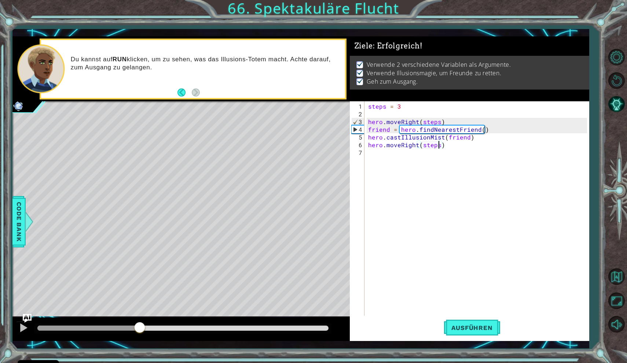
click at [109, 326] on div at bounding box center [88, 327] width 102 height 5
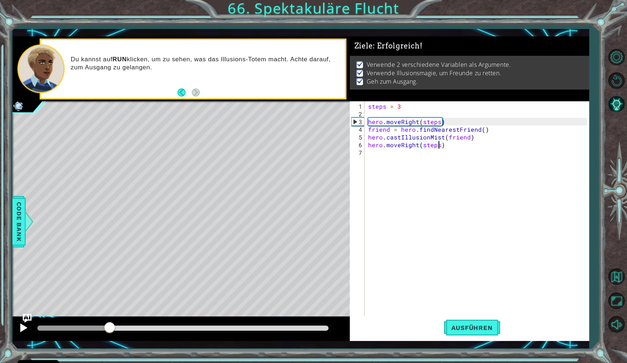
click at [19, 329] on div at bounding box center [24, 328] width 10 height 10
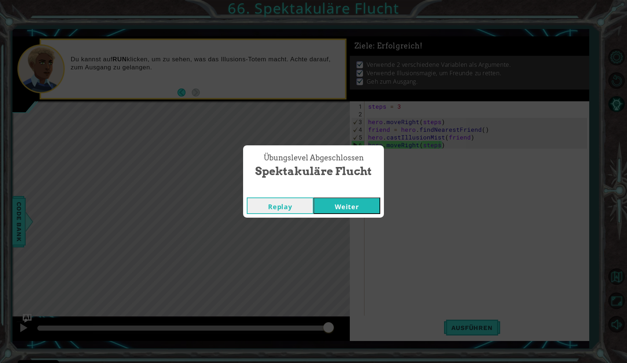
click at [275, 204] on button "Replay" at bounding box center [280, 205] width 67 height 17
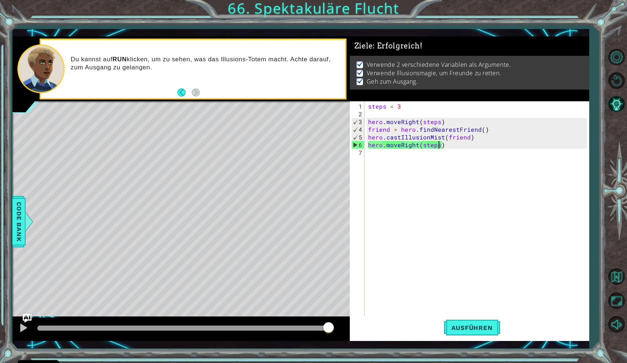
click at [132, 328] on div at bounding box center [182, 327] width 291 height 5
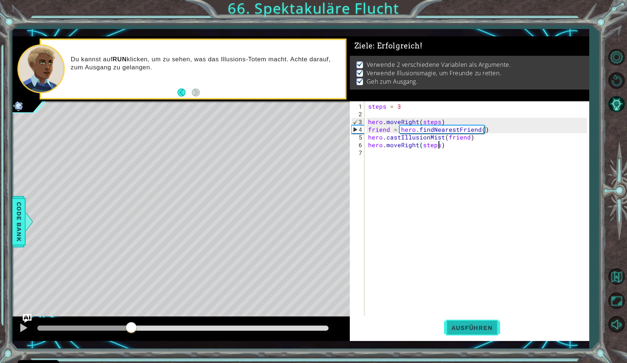
click at [470, 326] on span "Ausführen" at bounding box center [472, 327] width 56 height 7
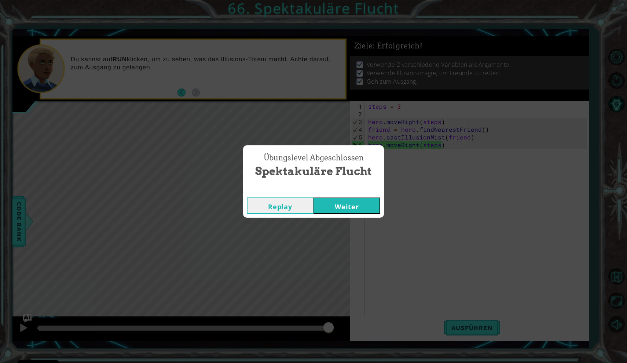
click at [346, 206] on button "Weiter" at bounding box center [347, 205] width 67 height 17
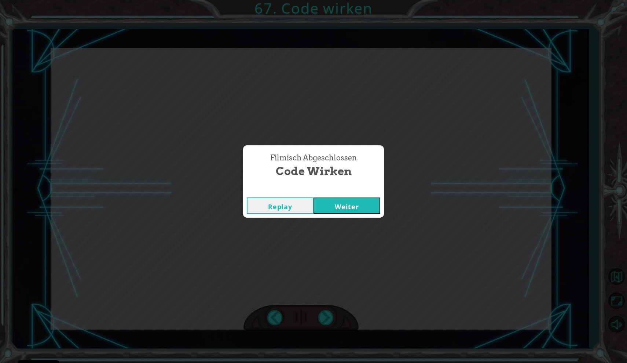
click at [361, 201] on button "Weiter" at bounding box center [347, 205] width 67 height 17
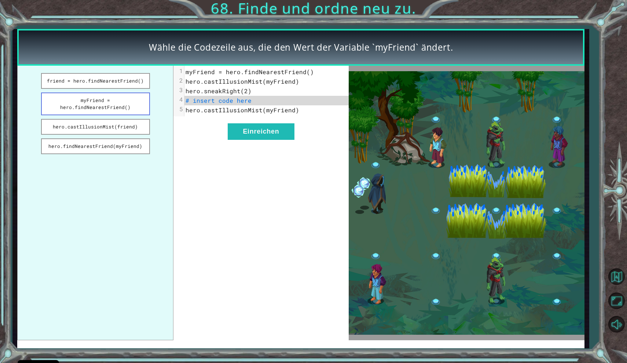
click at [140, 102] on button "myFriend = hero.findNearestFriend()" at bounding box center [95, 103] width 109 height 23
click at [271, 130] on button "Einreichen" at bounding box center [261, 131] width 67 height 17
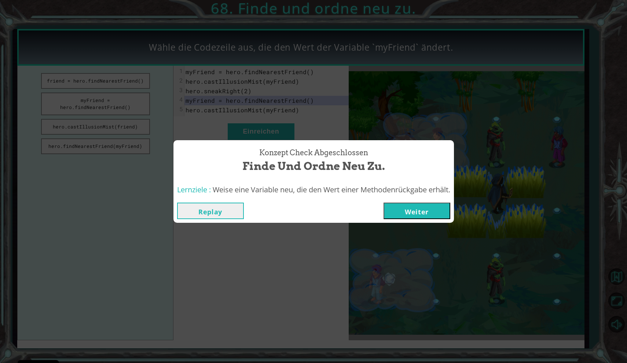
click at [419, 208] on button "Weiter" at bounding box center [417, 210] width 67 height 17
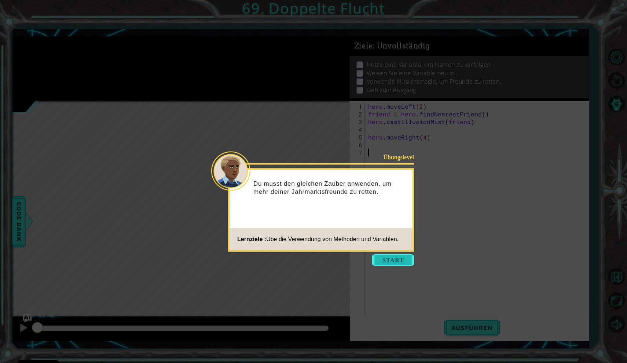
click at [394, 259] on button "Start" at bounding box center [393, 260] width 42 height 12
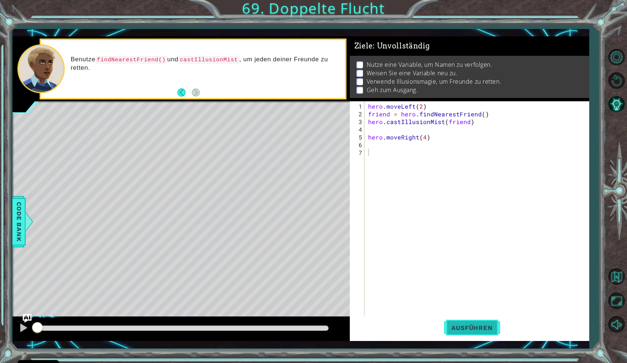
click at [479, 323] on button "Ausführen" at bounding box center [472, 327] width 56 height 24
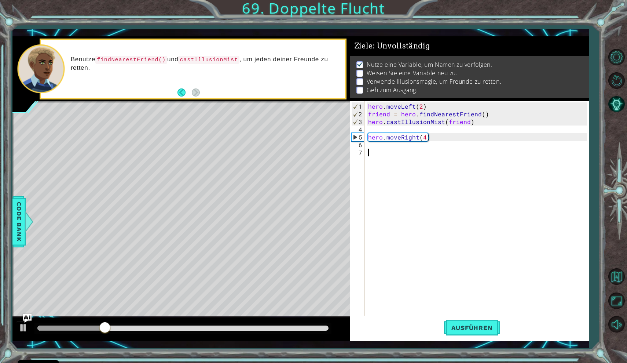
click at [393, 149] on div "hero . moveLeft ( 2 ) friend = hero . findNearestFriend ( ) hero . castIllusion…" at bounding box center [479, 217] width 224 height 231
click at [387, 146] on div "hero . moveLeft ( 2 ) friend = hero . findNearestFriend ( ) hero . castIllusion…" at bounding box center [479, 217] width 224 height 231
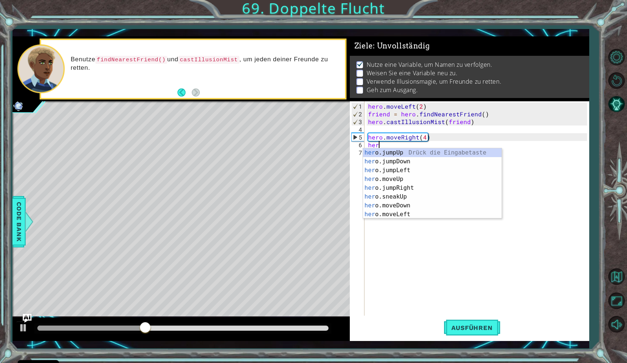
scroll to position [0, 0]
type textarea "h"
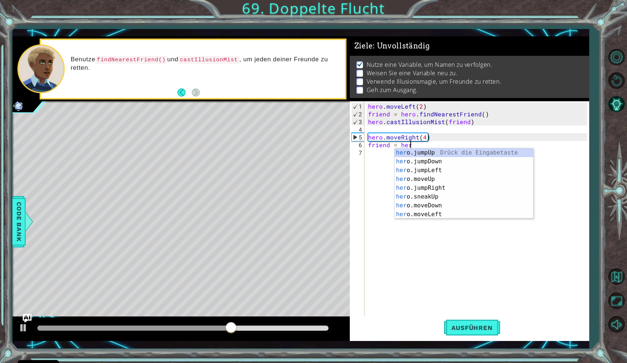
scroll to position [0, 2]
type textarea "friend = hero.f"
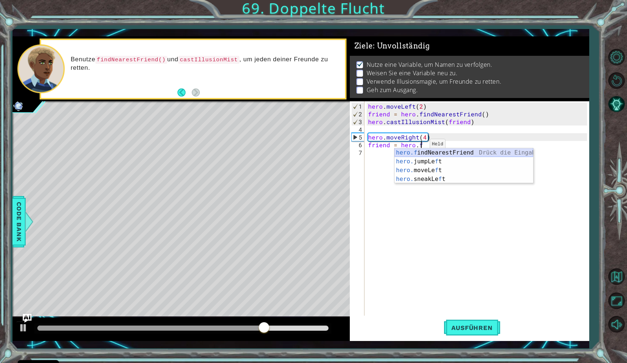
click at [421, 153] on div "hero.f indNearestFriend Drück die Eingabetaste hero. jumpLe f t Drück die Einga…" at bounding box center [464, 174] width 139 height 53
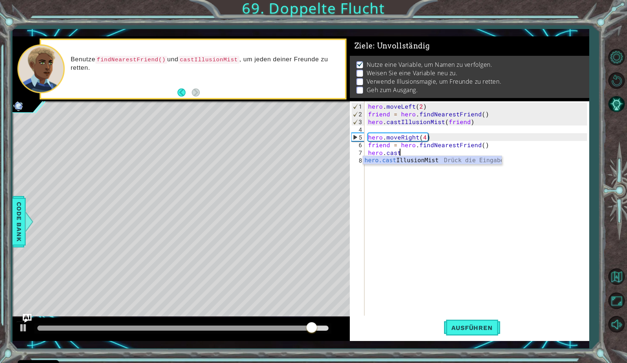
scroll to position [0, 1]
type textarea "hero.castIllusionMist(friend)"
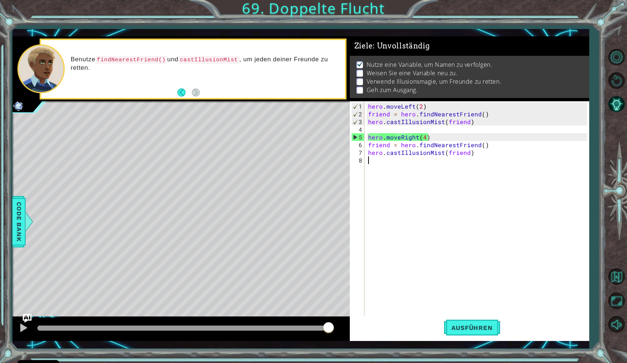
click at [388, 163] on div "hero . moveLeft ( 2 ) friend = hero . findNearestFriend ( ) hero . castIllusion…" at bounding box center [479, 217] width 224 height 231
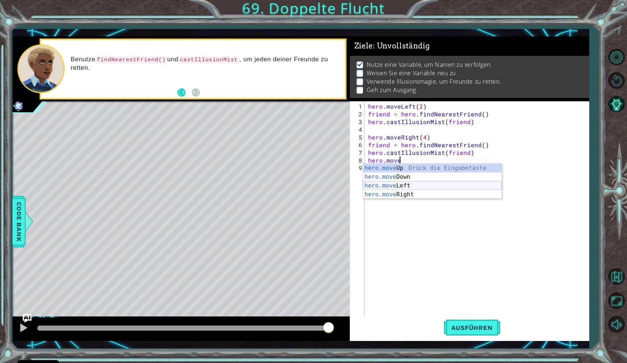
click at [399, 185] on div "hero.move Up Drück die Eingabetaste hero.move Down Drück die Eingabetaste hero.…" at bounding box center [432, 190] width 139 height 53
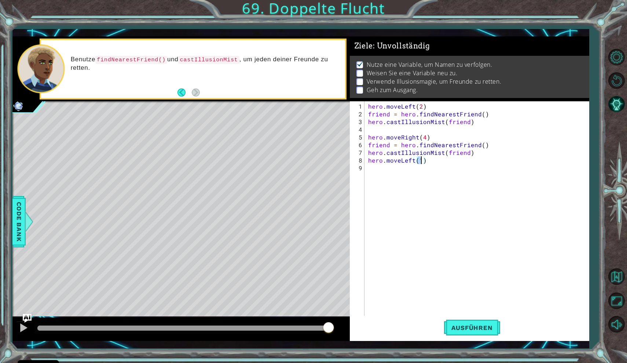
type textarea "hero.moveLeft(2)"
click at [395, 168] on div "hero . moveLeft ( 2 ) friend = hero . findNearestFriend ( ) hero . castIllusion…" at bounding box center [479, 217] width 224 height 231
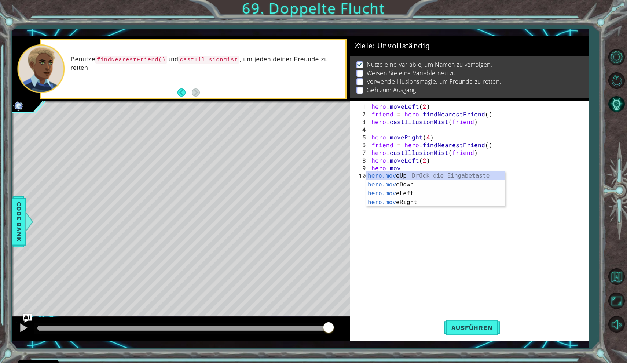
scroll to position [0, 1]
type textarea "hero.moveu"
click at [391, 180] on div "hero . moveLeft ( 2 ) friend = hero . findNearestFriend ( ) hero . castIllusion…" at bounding box center [480, 217] width 221 height 231
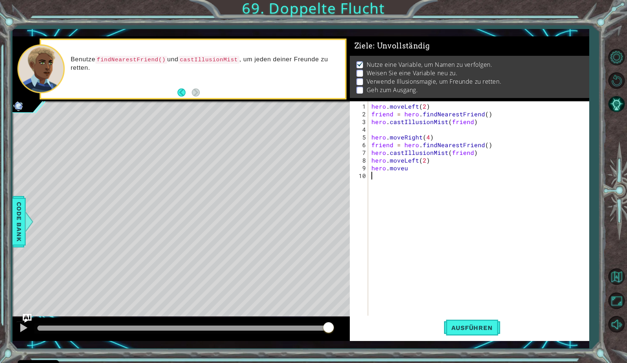
scroll to position [0, 0]
click at [409, 167] on div "hero . moveLeft ( 2 ) friend = hero . findNearestFriend ( ) hero . castIllusion…" at bounding box center [480, 217] width 221 height 231
click at [397, 177] on div "hero.moveUp Drück die Eingabetaste" at bounding box center [435, 184] width 139 height 26
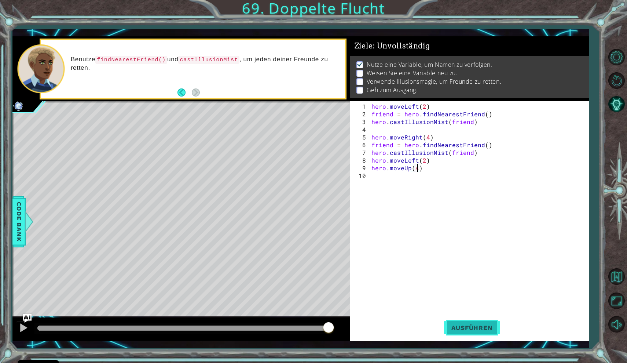
click at [483, 327] on span "Ausführen" at bounding box center [472, 327] width 56 height 7
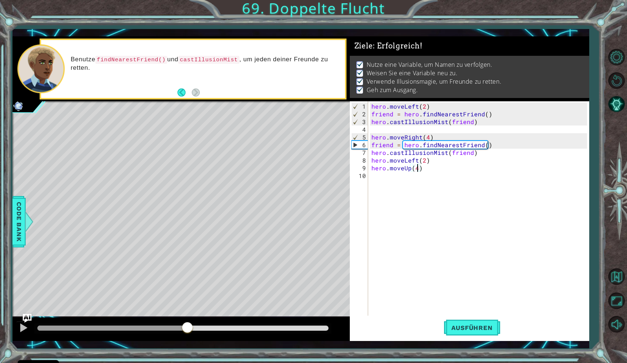
click at [187, 328] on div at bounding box center [182, 327] width 291 height 5
click at [470, 156] on div "hero . moveLeft ( 2 ) friend = hero . findNearestFriend ( ) hero . castIllusion…" at bounding box center [480, 217] width 221 height 231
drag, startPoint x: 470, startPoint y: 153, endPoint x: 450, endPoint y: 153, distance: 19.8
click at [450, 153] on div "hero . moveLeft ( 2 ) friend = hero . findNearestFriend ( ) hero . castIllusion…" at bounding box center [480, 217] width 221 height 231
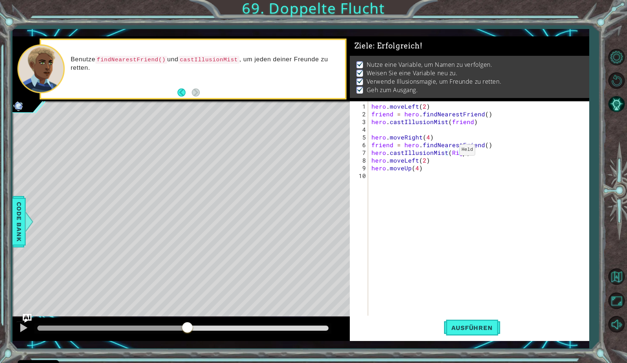
scroll to position [0, 6]
click at [472, 325] on span "Ausführen" at bounding box center [472, 327] width 56 height 7
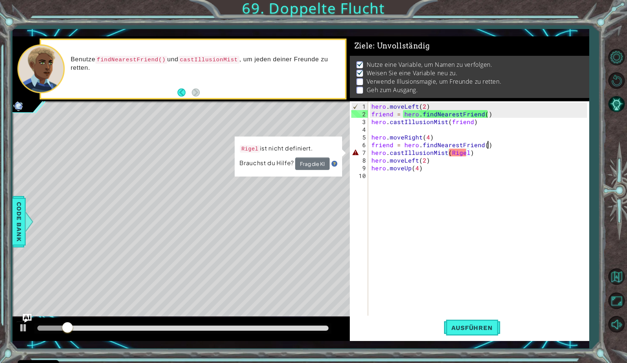
click at [497, 145] on div "hero . moveLeft ( 2 ) friend = hero . findNearestFriend ( ) hero . castIllusion…" at bounding box center [480, 217] width 221 height 231
type textarea "friend = hero.findNearestFriend()"
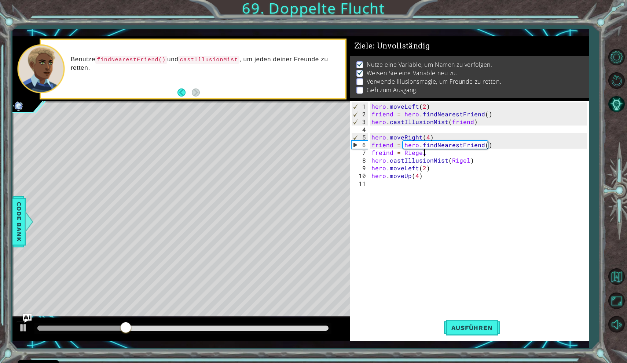
scroll to position [0, 3]
click at [413, 153] on div "hero . moveLeft ( 2 ) friend = hero . findNearestFriend ( ) hero . castIllusion…" at bounding box center [480, 217] width 221 height 231
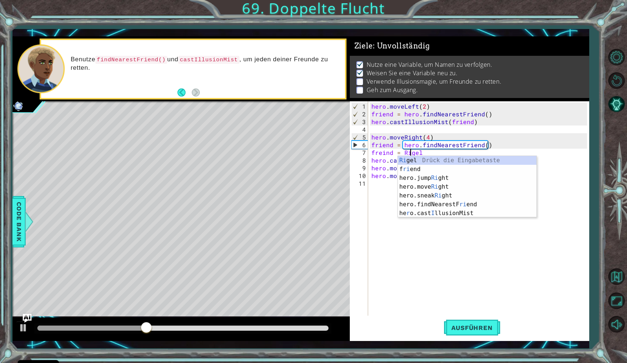
scroll to position [0, 3]
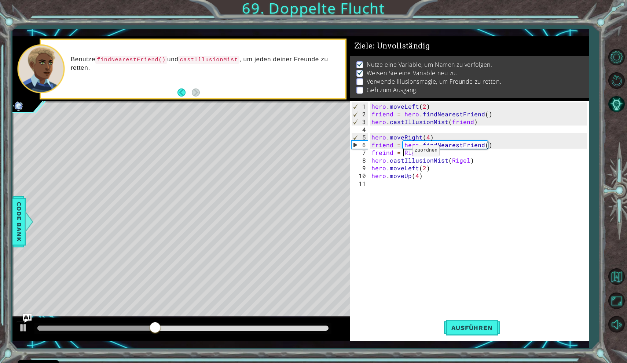
click at [404, 153] on div "hero . moveLeft ( 2 ) friend = hero . findNearestFriend ( ) hero . castIllusion…" at bounding box center [480, 217] width 221 height 231
click at [427, 153] on div "hero . moveLeft ( 2 ) friend = hero . findNearestFriend ( ) hero . castIllusion…" at bounding box center [480, 217] width 221 height 231
drag, startPoint x: 466, startPoint y: 160, endPoint x: 448, endPoint y: 160, distance: 17.6
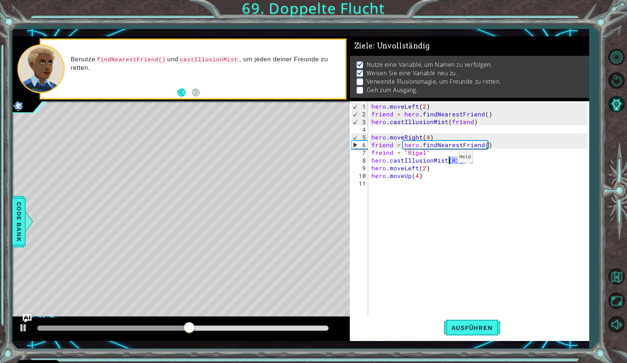
click at [448, 160] on div "hero . moveLeft ( 2 ) friend = hero . findNearestFriend ( ) hero . castIllusion…" at bounding box center [480, 217] width 221 height 231
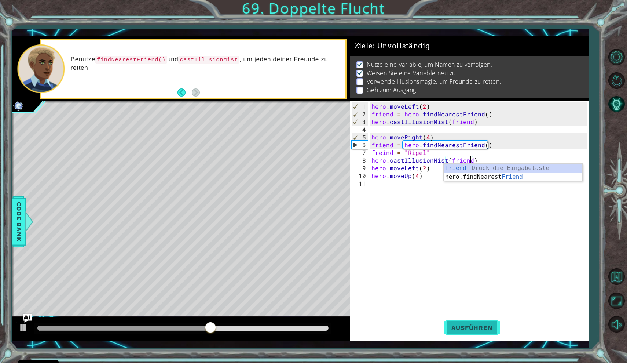
type textarea "hero.castIllusionMist(friend)"
click at [469, 327] on span "Ausführen" at bounding box center [472, 327] width 56 height 7
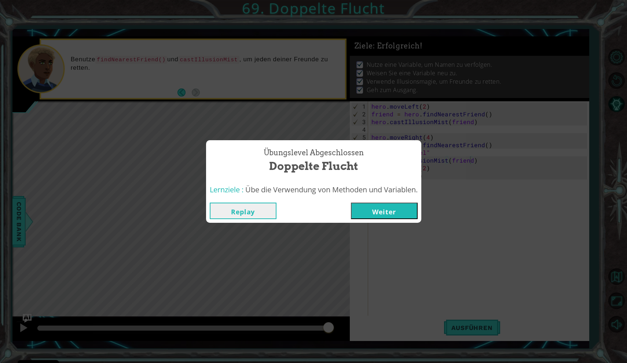
click at [406, 208] on button "Weiter" at bounding box center [384, 210] width 67 height 17
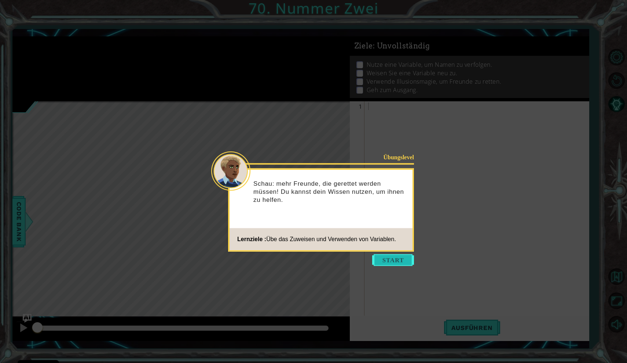
click at [397, 263] on button "Start" at bounding box center [393, 260] width 42 height 12
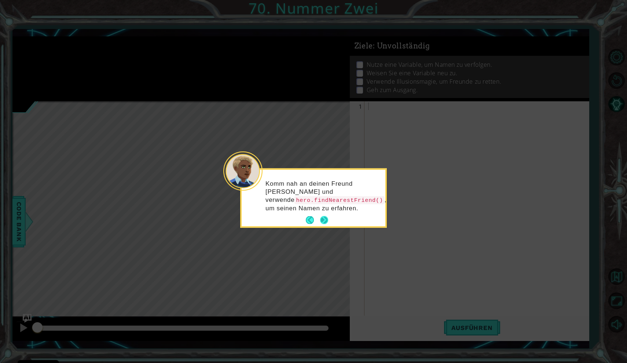
click at [326, 217] on button "Next" at bounding box center [324, 219] width 13 height 13
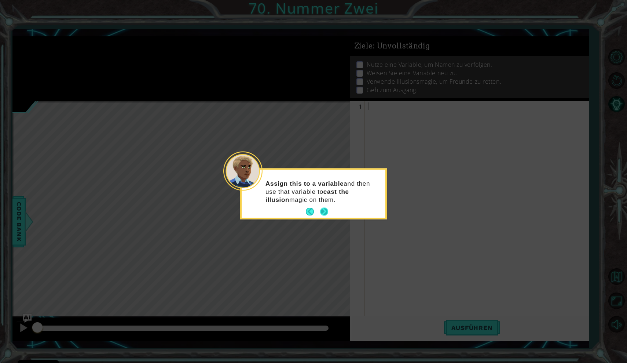
click at [322, 212] on button "Next" at bounding box center [324, 211] width 13 height 13
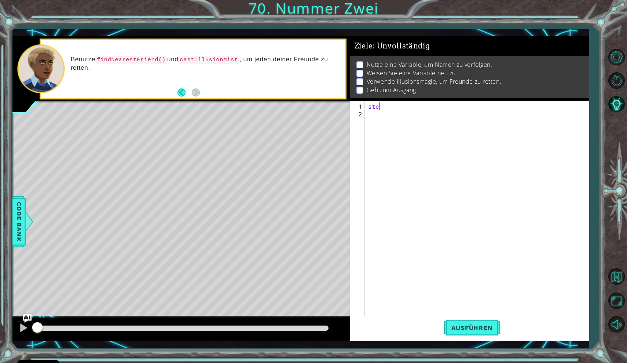
scroll to position [0, 1]
type textarea "steps=2"
type textarea "friend= "hero.findNearestFriend()""
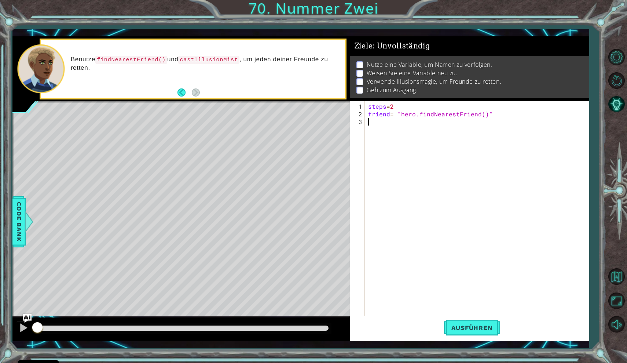
click at [402, 121] on div "steps = 2 friend = "hero.findNearestFriend()"" at bounding box center [479, 217] width 224 height 231
type textarea "hero.castIllusionMist(friend)"
click at [376, 129] on div "steps = 2 friend = "hero.findNearestFriend()" hero . castIllusionMist ( friend )" at bounding box center [479, 217] width 224 height 231
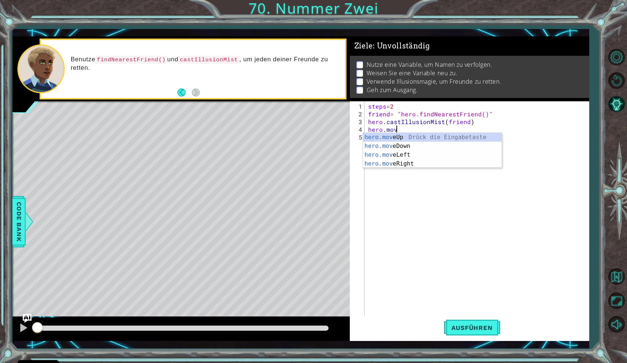
scroll to position [0, 1]
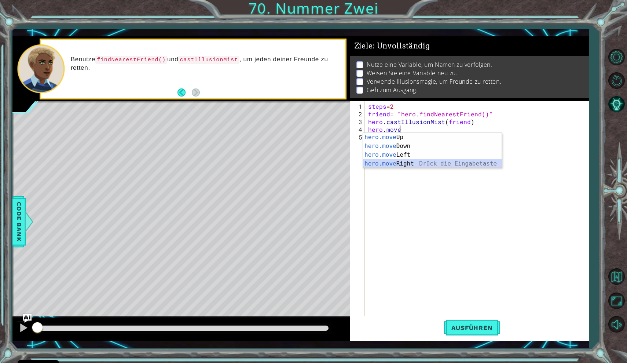
click at [417, 163] on div "hero.move Up Drück die Eingabetaste hero.move Down Drück die Eingabetaste hero.…" at bounding box center [432, 159] width 139 height 53
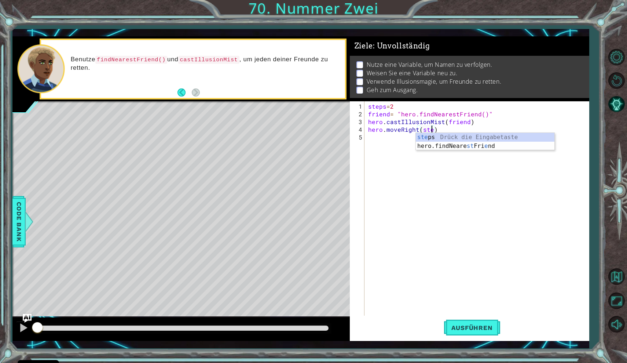
scroll to position [0, 4]
click at [414, 105] on div "steps = 2 friend = "hero.findNearestFriend()" hero . castIllusionMist ( friend …" at bounding box center [479, 217] width 224 height 231
type textarea "steps=2"
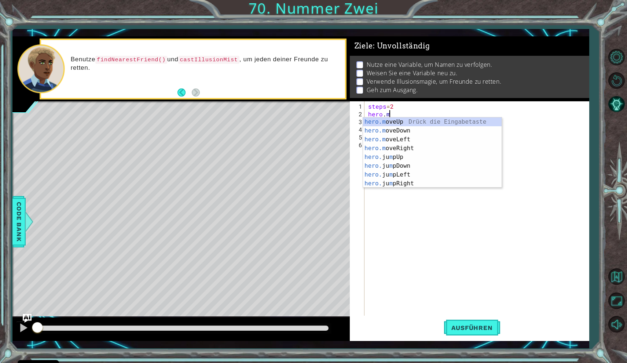
scroll to position [0, 1]
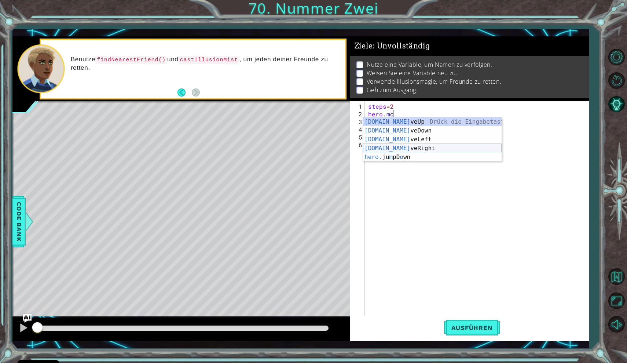
click at [412, 148] on div "[DOMAIN_NAME] veUp [PERSON_NAME] die Eingabetaste [DOMAIN_NAME] veDown Drück di…" at bounding box center [432, 148] width 139 height 62
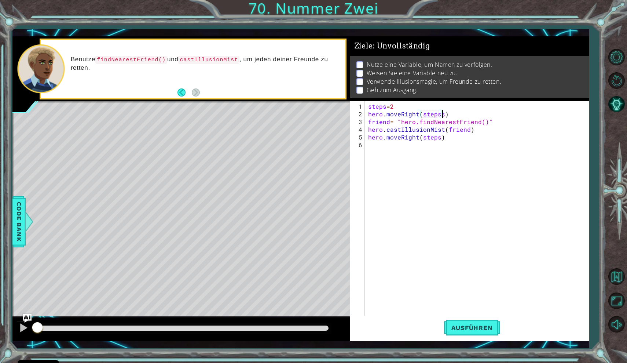
scroll to position [0, 4]
type textarea "hero.moveRight(steps)"
click at [391, 146] on div "steps = 2 hero . moveRight ( steps ) friend = "hero.findNearestFriend()" hero .…" at bounding box center [479, 217] width 224 height 231
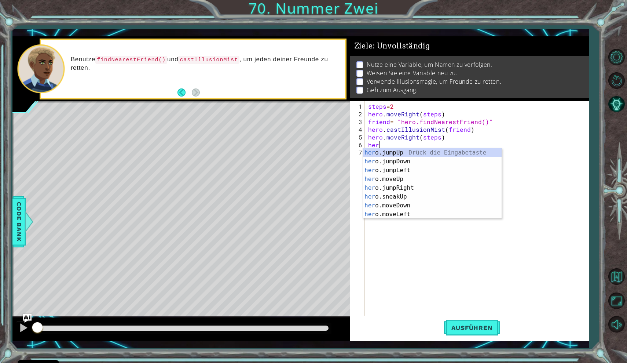
scroll to position [0, 0]
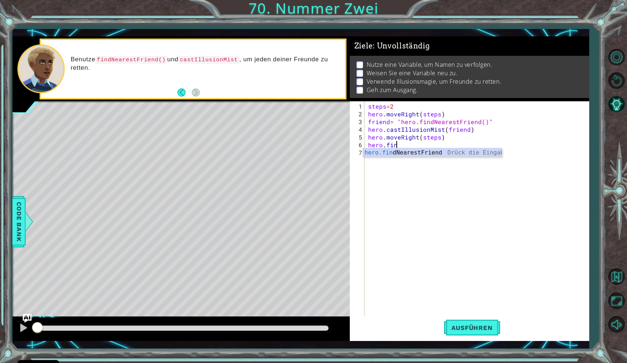
type textarea "hero.find"
click at [404, 150] on div "hero.find NearestFriend Drück die Eingabetaste" at bounding box center [432, 161] width 139 height 26
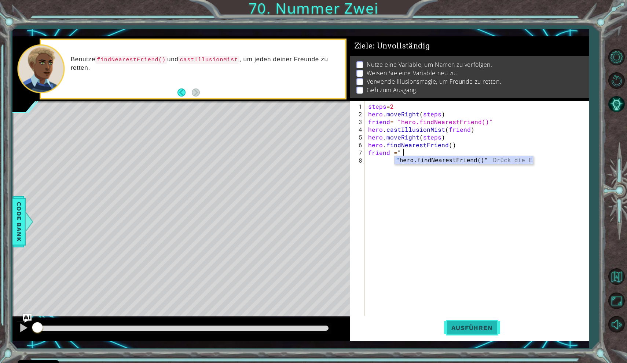
type textarea "friend = ""
click at [468, 326] on span "Ausführen" at bounding box center [472, 327] width 56 height 7
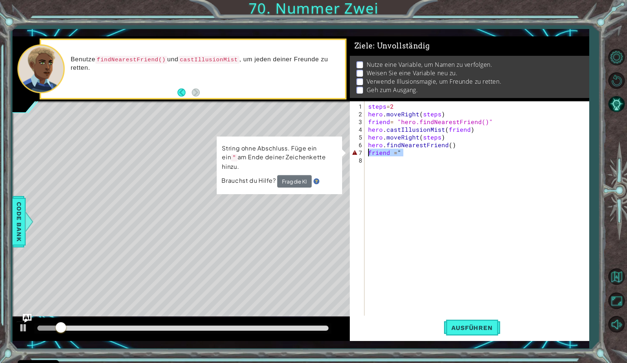
drag, startPoint x: 412, startPoint y: 152, endPoint x: 350, endPoint y: 149, distance: 62.4
click at [346, 149] on div "1 ההההההההההההההההההההההההההההההההההההההההההההההההההההההההההההההההההההההההההההה…" at bounding box center [300, 188] width 577 height 304
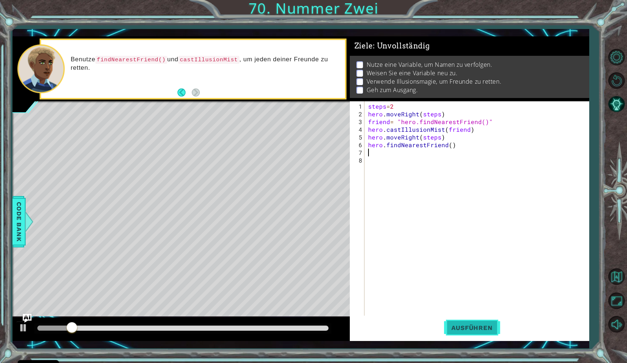
click at [484, 327] on span "Ausführen" at bounding box center [472, 327] width 56 height 7
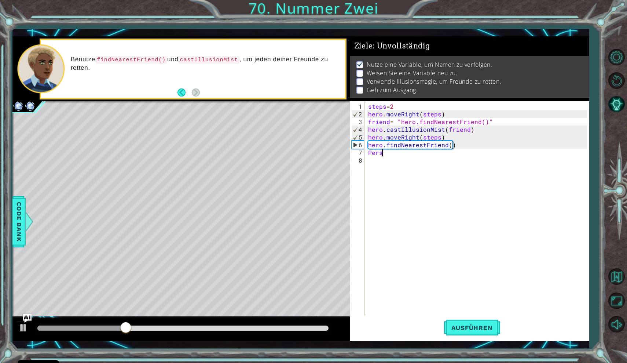
scroll to position [0, 1]
click at [368, 150] on div "steps = 2 hero . moveRight ( steps ) friend = "hero.findNearestFriend()" hero .…" at bounding box center [479, 217] width 224 height 231
click at [423, 150] on div "steps = 2 hero . moveRight ( steps ) friend = "hero.findNearestFriend()" hero .…" at bounding box center [479, 217] width 224 height 231
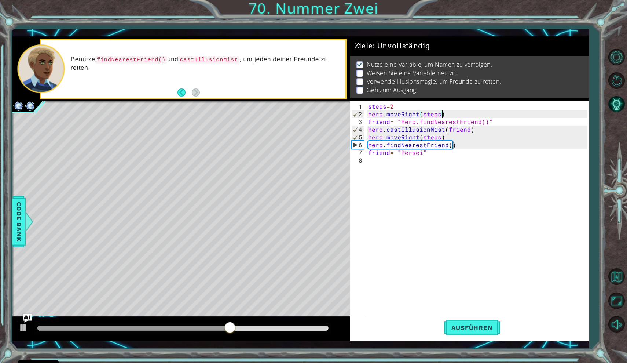
click at [442, 116] on div "steps = 2 hero . moveRight ( steps ) friend = "hero.findNearestFriend()" hero .…" at bounding box center [479, 217] width 224 height 231
drag, startPoint x: 492, startPoint y: 120, endPoint x: 395, endPoint y: 121, distance: 96.9
click at [395, 121] on div "steps = 2 hero . moveRight ( steps ) friend = "hero.findNearestFriend()" hero .…" at bounding box center [479, 217] width 224 height 231
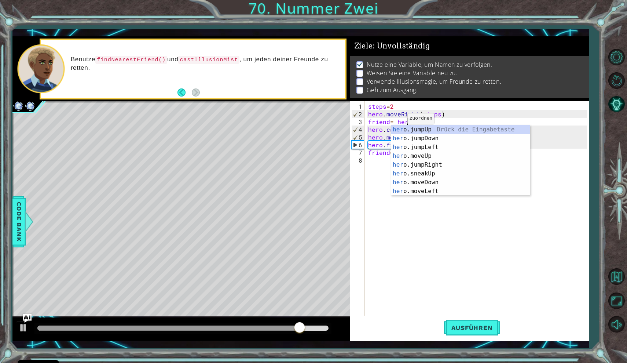
scroll to position [0, 2]
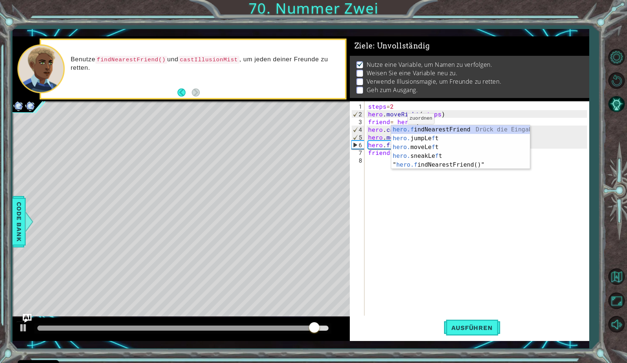
type textarea "friend= [DOMAIN_NAME]"
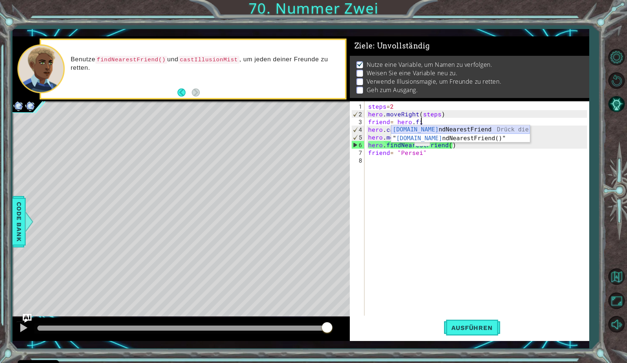
click at [414, 129] on div "[DOMAIN_NAME] ndNearestFriend Drück die Eingabetaste " [DOMAIN_NAME] ndNearestF…" at bounding box center [460, 142] width 139 height 35
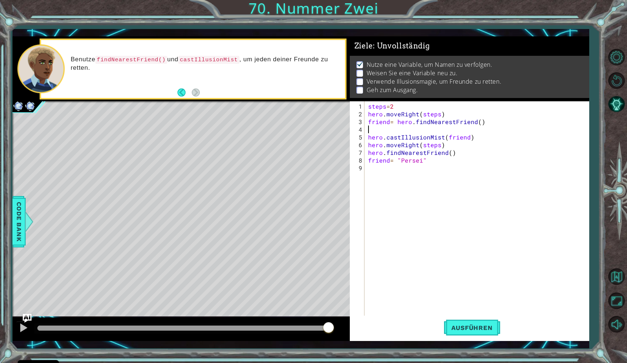
type textarea "friend= hero.findNearestFriend()"
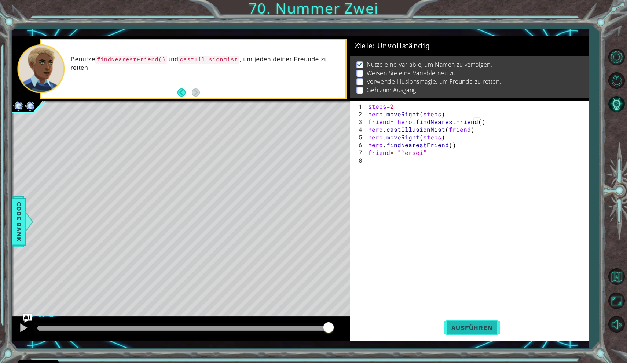
click at [461, 323] on button "Ausführen" at bounding box center [472, 327] width 56 height 24
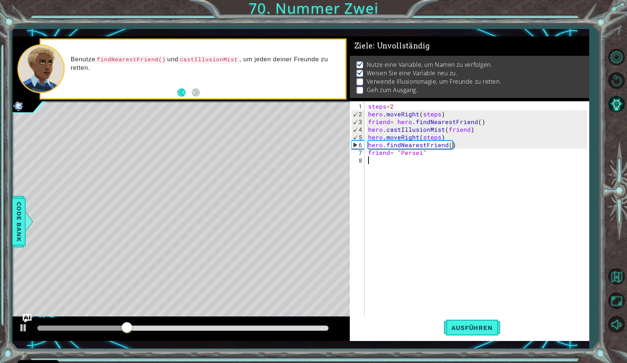
click at [415, 162] on div "steps = 2 hero . moveRight ( steps ) friend = hero . findNearestFriend ( ) hero…" at bounding box center [479, 217] width 224 height 231
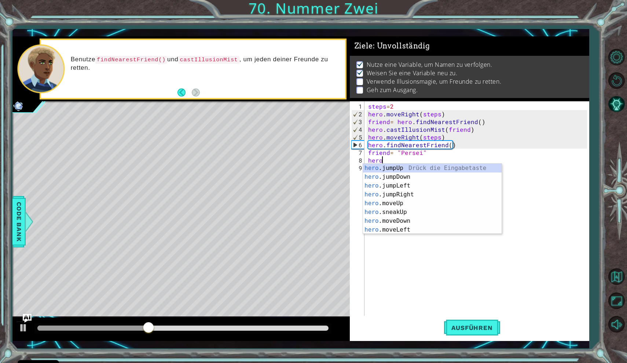
scroll to position [0, 1]
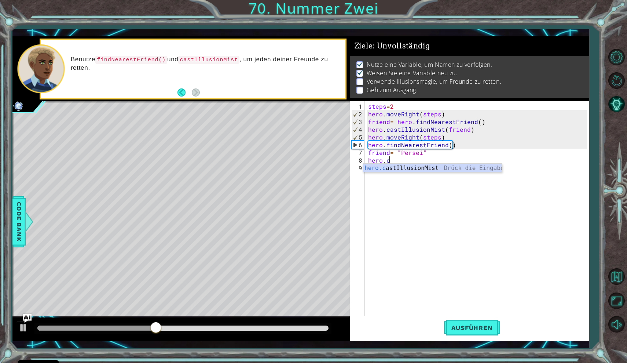
type textarea "hero.castIllusionMist(friend)"
click at [391, 169] on div "steps = 2 hero . moveRight ( steps ) friend = hero . findNearestFriend ( ) hero…" at bounding box center [479, 217] width 224 height 231
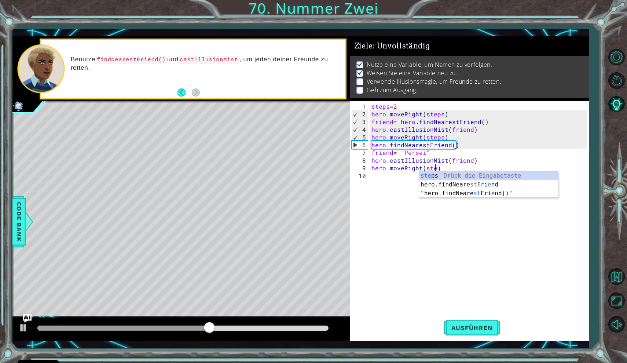
scroll to position [0, 4]
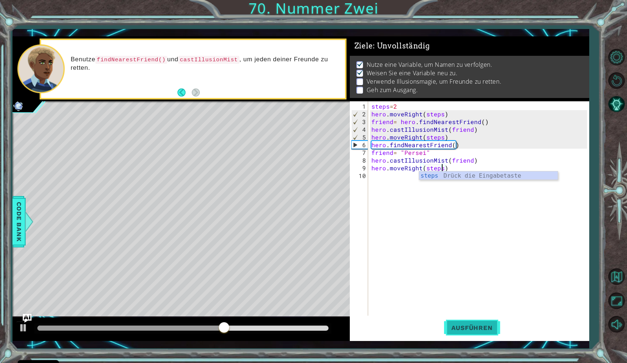
type textarea "hero.moveRight(steps)"
click at [459, 332] on button "Ausführen" at bounding box center [472, 327] width 56 height 24
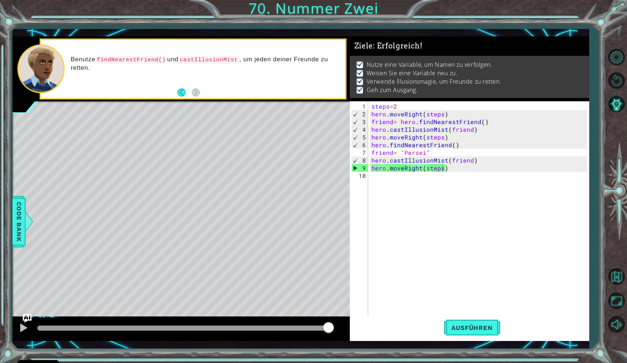
drag, startPoint x: 65, startPoint y: 330, endPoint x: 343, endPoint y: 327, distance: 278.1
click at [343, 327] on div at bounding box center [180, 328] width 337 height 23
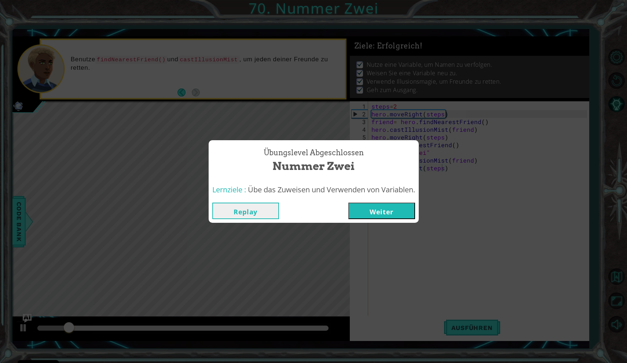
click at [392, 208] on button "Weiter" at bounding box center [381, 210] width 67 height 17
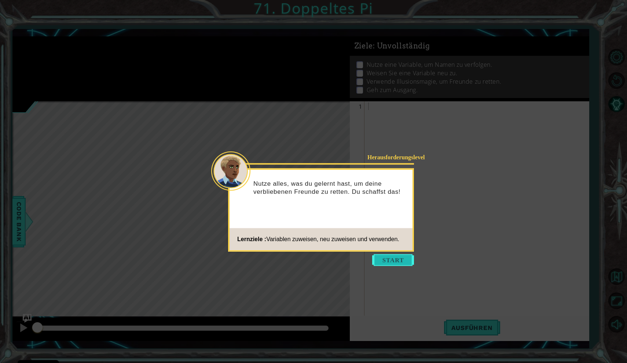
click at [391, 261] on button "Start" at bounding box center [393, 260] width 42 height 12
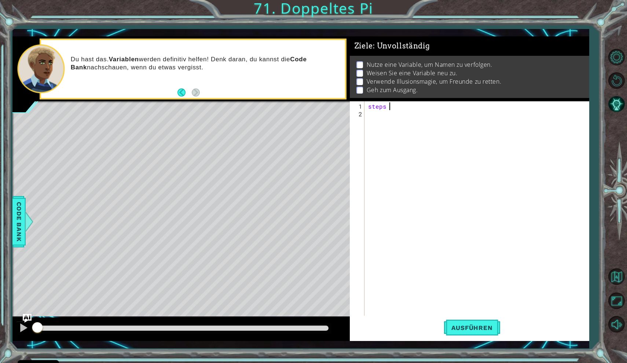
scroll to position [0, 1]
type textarea "steps = 2"
type textarea "hero.moveRight(steps)"
click at [382, 120] on div "steps = 2 hero . moveRight ( steps )" at bounding box center [479, 217] width 224 height 231
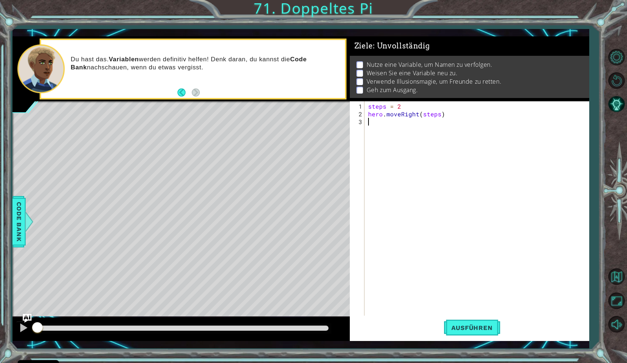
scroll to position [0, 0]
click at [409, 106] on div "steps = 2 hero . moveRight ( steps )" at bounding box center [479, 217] width 224 height 231
type textarea "steps = 2"
type textarea "hero.moveUp(steps)"
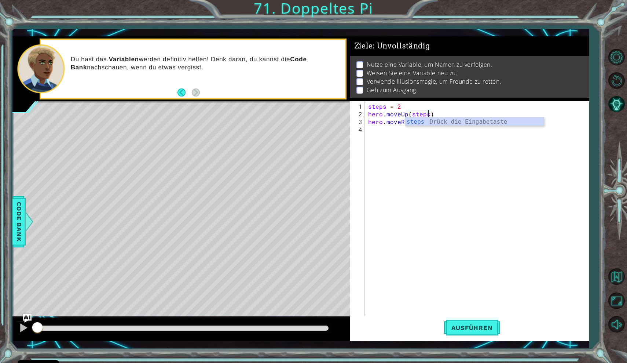
click at [386, 128] on div "steps = 2 hero . moveUp ( steps ) hero . moveRight ( steps )" at bounding box center [479, 217] width 224 height 231
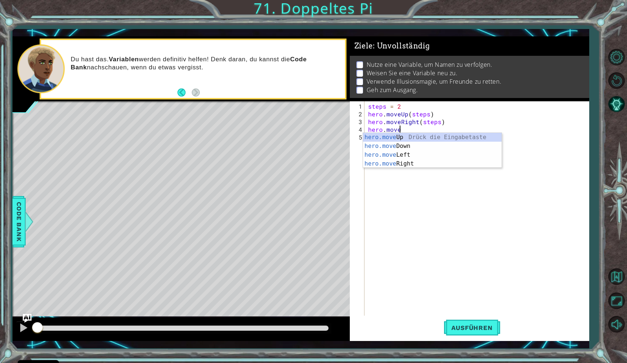
scroll to position [0, 2]
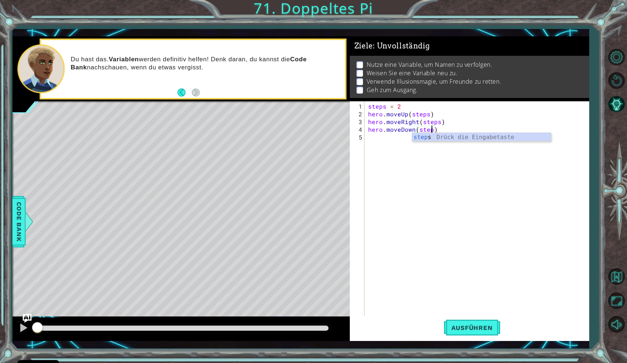
type textarea "hero.moveDown(steps)"
click at [370, 136] on div "steps = 2 hero . moveUp ( steps ) hero . moveRight ( steps ) hero . moveDown ( …" at bounding box center [479, 217] width 224 height 231
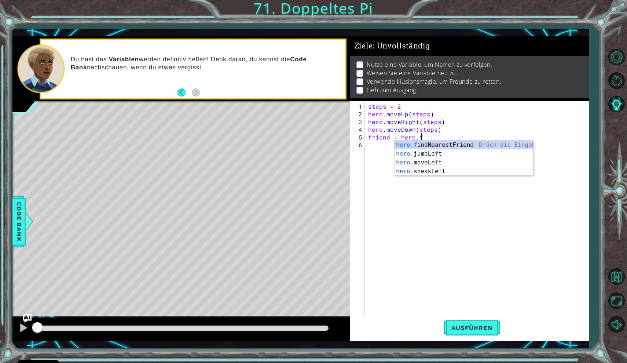
scroll to position [0, 3]
type textarea "friend = [DOMAIN_NAME]"
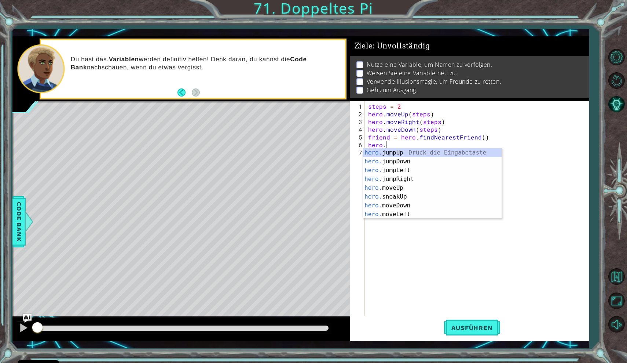
scroll to position [0, 1]
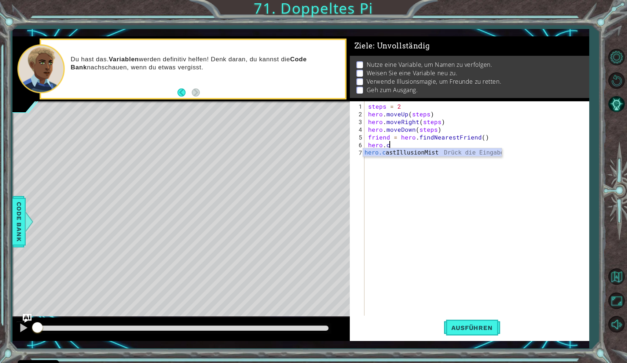
type textarea "hero.castIllusionMist(friend)"
click at [373, 154] on div "steps = 2 hero . moveUp ( steps ) hero . moveRight ( steps ) hero . moveDown ( …" at bounding box center [479, 217] width 224 height 231
type textarea "steps = 4"
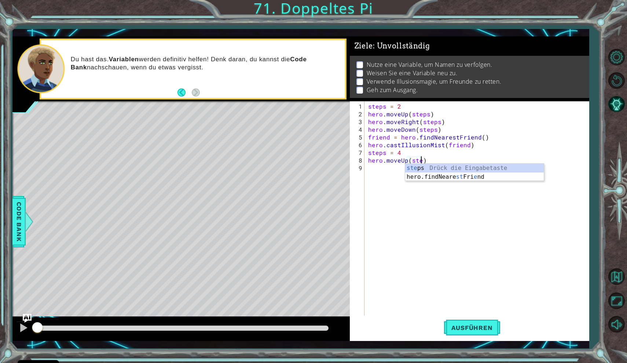
scroll to position [0, 3]
type textarea "hero.moveUp(steps)"
drag, startPoint x: 441, startPoint y: 159, endPoint x: 369, endPoint y: 156, distance: 71.9
click at [369, 156] on div "steps = 2 hero . moveUp ( steps ) hero . moveRight ( steps ) hero . moveDown ( …" at bounding box center [479, 217] width 224 height 231
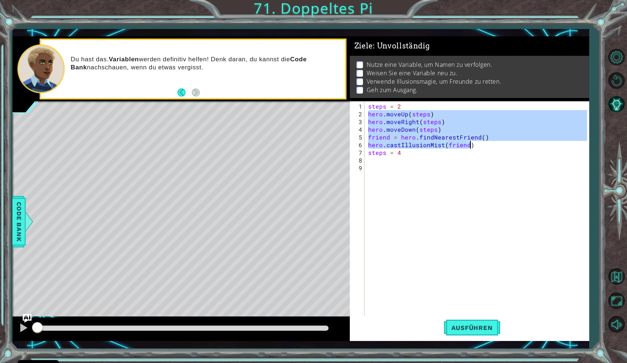
drag, startPoint x: 368, startPoint y: 115, endPoint x: 475, endPoint y: 145, distance: 111.6
click at [475, 145] on div "steps = 2 hero . moveUp ( steps ) hero . moveRight ( steps ) hero . moveDown ( …" at bounding box center [479, 217] width 224 height 231
type textarea "friend = hero.findNearestFriend() hero.castIllusionMist(friend)"
click at [432, 164] on div "steps = 2 hero . moveUp ( steps ) hero . moveRight ( steps ) hero . moveDown ( …" at bounding box center [479, 217] width 224 height 231
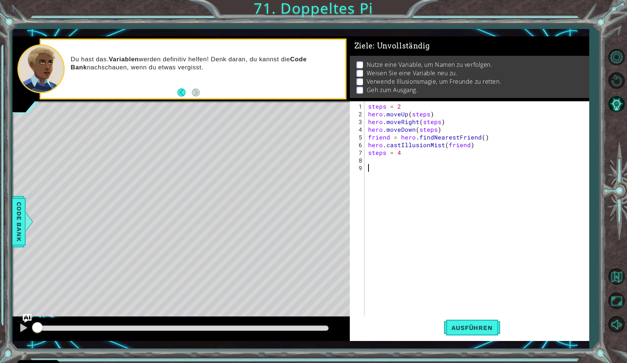
click at [410, 160] on div "steps = 2 hero . moveUp ( steps ) hero . moveRight ( steps ) hero . moveDown ( …" at bounding box center [479, 217] width 224 height 231
click at [409, 167] on div "steps = 2 hero . moveUp ( steps ) hero . moveRight ( steps ) hero . moveDown ( …" at bounding box center [479, 217] width 224 height 231
paste textarea "hero.castIllusionMist(friend)"
type textarea "hero.castIllusionMist(friend)"
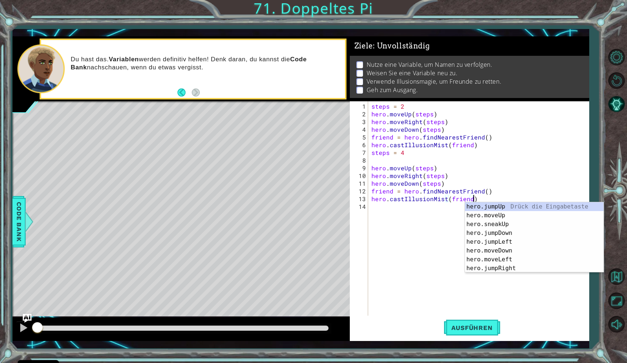
click at [399, 206] on div "steps = 2 hero . moveUp ( steps ) hero . moveRight ( steps ) hero . moveDown ( …" at bounding box center [480, 217] width 221 height 231
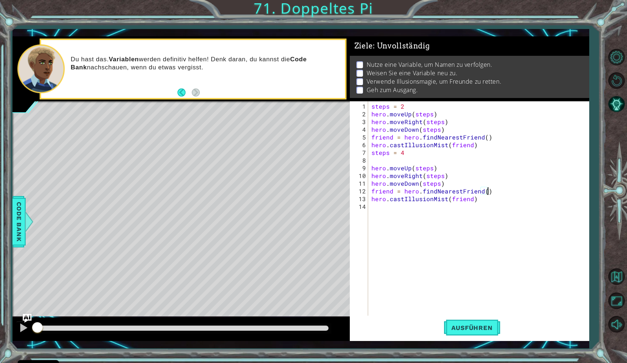
click at [492, 190] on div "steps = 2 hero . moveUp ( steps ) hero . moveRight ( steps ) hero . moveDown ( …" at bounding box center [480, 217] width 221 height 231
type textarea "friend = hero.findNearestFriend()"
click at [489, 329] on span "Ausführen" at bounding box center [472, 327] width 56 height 7
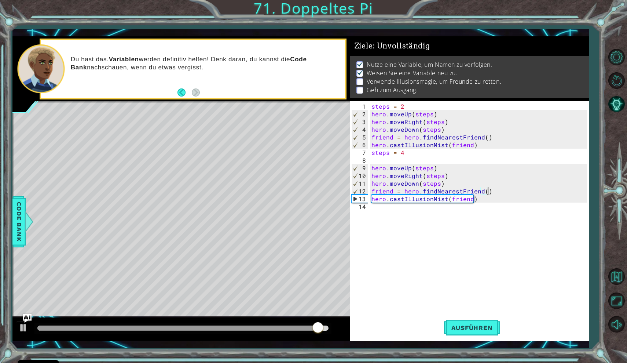
click at [410, 154] on div "steps = 2 hero . moveUp ( steps ) hero . moveRight ( steps ) hero . moveDown ( …" at bounding box center [480, 217] width 221 height 231
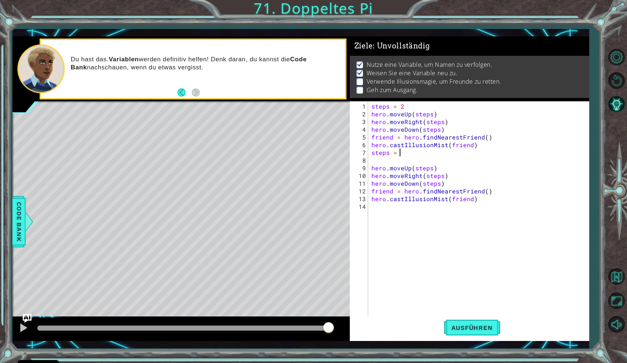
scroll to position [0, 1]
click at [470, 333] on button "Ausführen" at bounding box center [472, 327] width 56 height 24
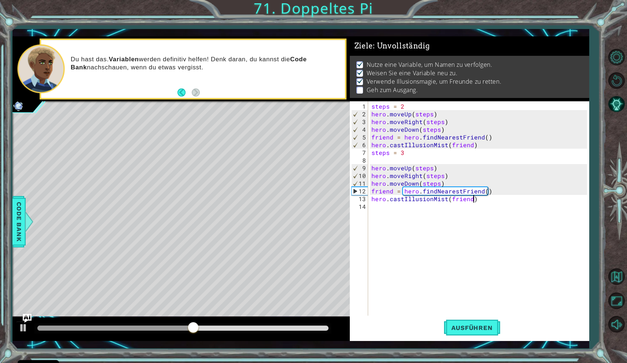
click at [503, 196] on div "steps = 2 hero . moveUp ( steps ) hero . moveRight ( steps ) hero . moveDown ( …" at bounding box center [480, 217] width 221 height 231
click at [503, 191] on div "steps = 2 hero . moveUp ( steps ) hero . moveRight ( steps ) hero . moveDown ( …" at bounding box center [480, 217] width 221 height 231
type textarea "friend = hero.findNearestFriend()"
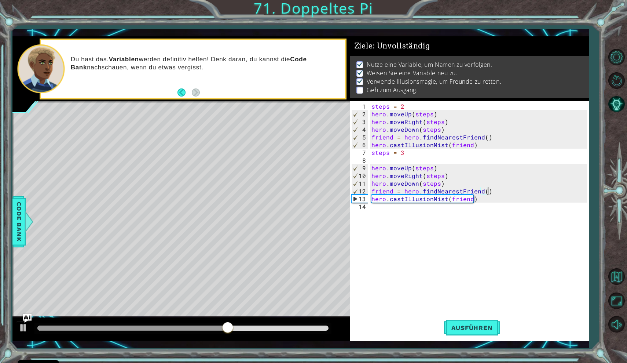
click at [433, 209] on div "steps = 2 hero . moveUp ( steps ) hero . moveRight ( steps ) hero . moveDown ( …" at bounding box center [480, 217] width 221 height 231
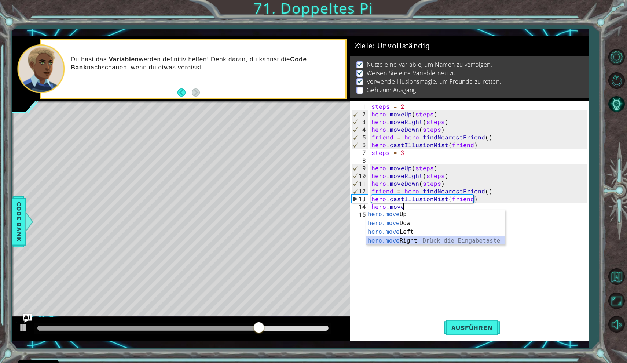
click at [419, 242] on div "hero.move Up Drück die Eingabetaste hero.move Down Drück die Eingabetaste hero.…" at bounding box center [435, 236] width 139 height 53
type textarea "hero.moveRight(1)"
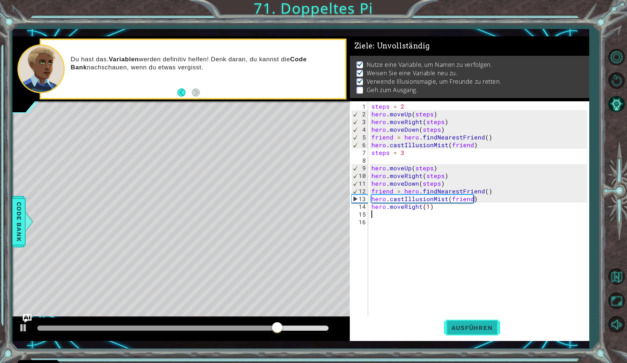
click at [470, 331] on button "Ausführen" at bounding box center [472, 327] width 56 height 24
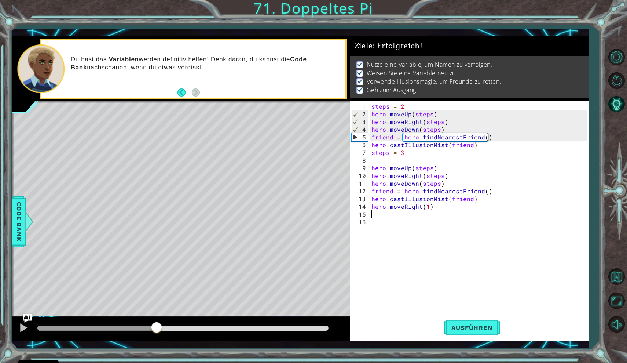
drag, startPoint x: 57, startPoint y: 325, endPoint x: 340, endPoint y: 324, distance: 282.8
click at [340, 324] on div at bounding box center [180, 328] width 337 height 23
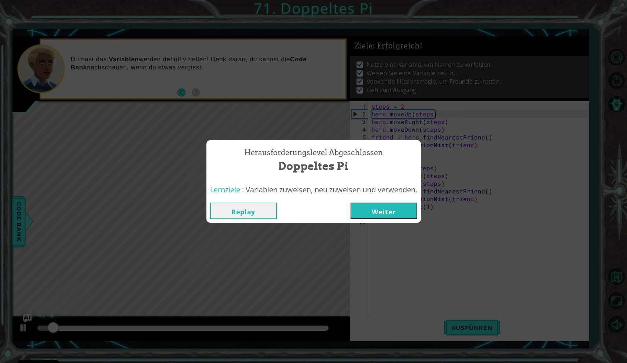
click at [387, 209] on button "Weiter" at bounding box center [384, 210] width 67 height 17
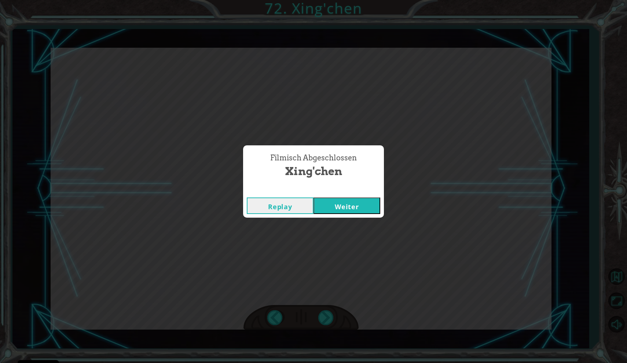
click at [368, 199] on button "Weiter" at bounding box center [347, 205] width 67 height 17
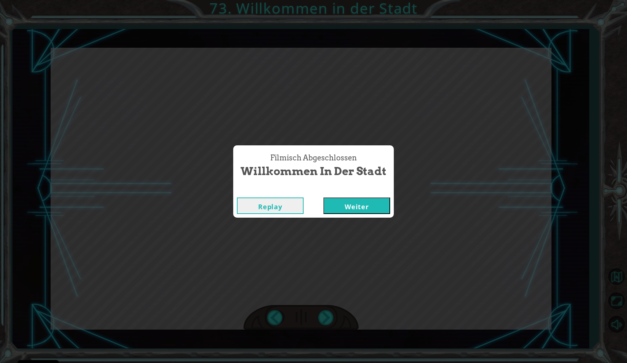
click at [357, 203] on button "Weiter" at bounding box center [357, 205] width 67 height 17
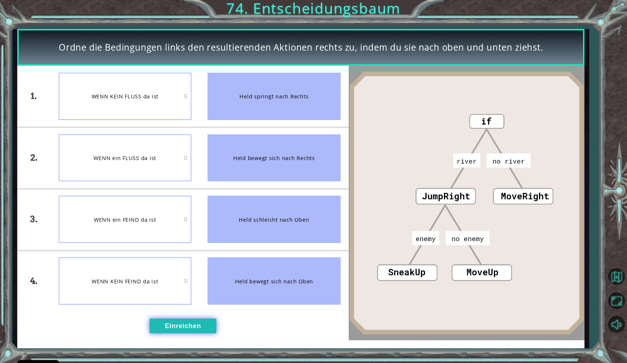
click at [182, 321] on button "Einreichen" at bounding box center [183, 325] width 67 height 15
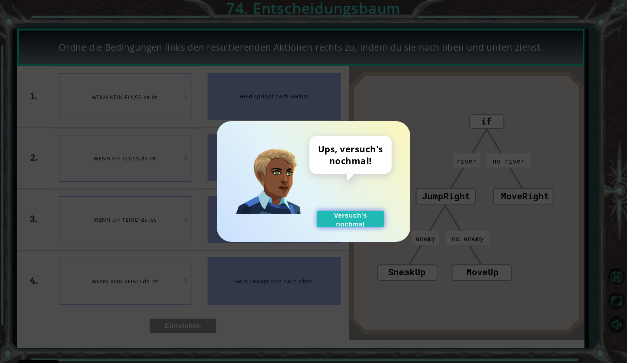
click at [344, 218] on button "Versuch's nochmal" at bounding box center [350, 219] width 67 height 17
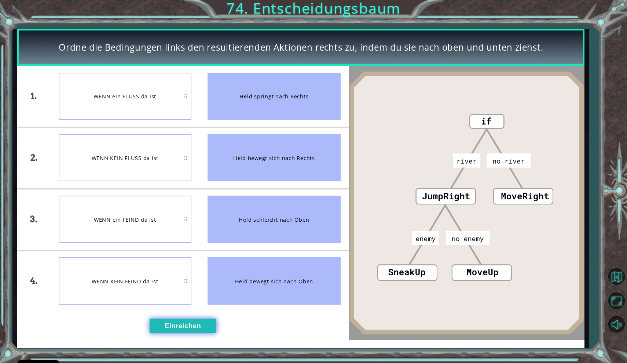
click at [201, 326] on button "Einreichen" at bounding box center [183, 325] width 67 height 15
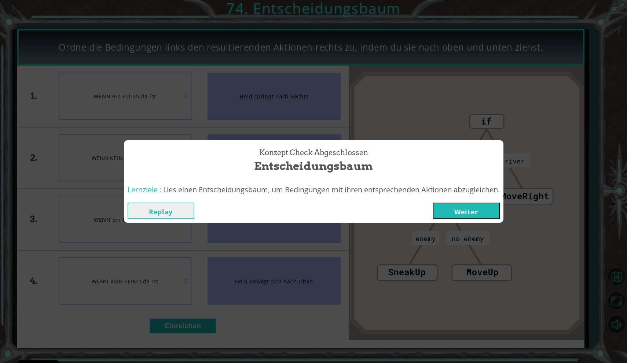
click at [450, 208] on button "Weiter" at bounding box center [466, 210] width 67 height 17
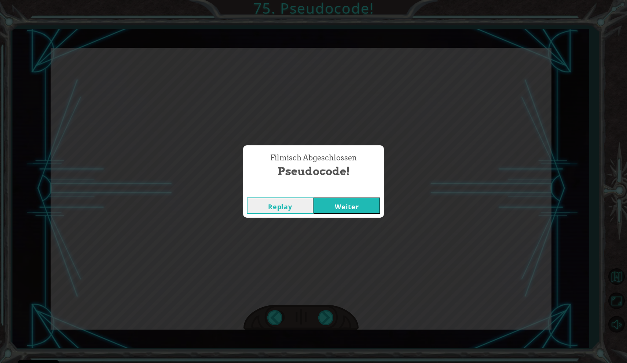
click at [354, 203] on button "Weiter" at bounding box center [347, 205] width 67 height 17
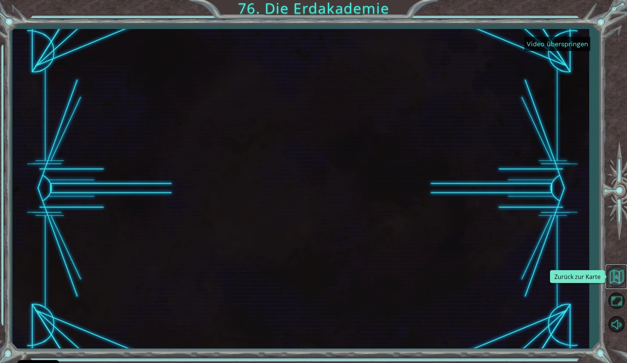
click at [619, 275] on button "Zurück zur Karte" at bounding box center [616, 276] width 21 height 21
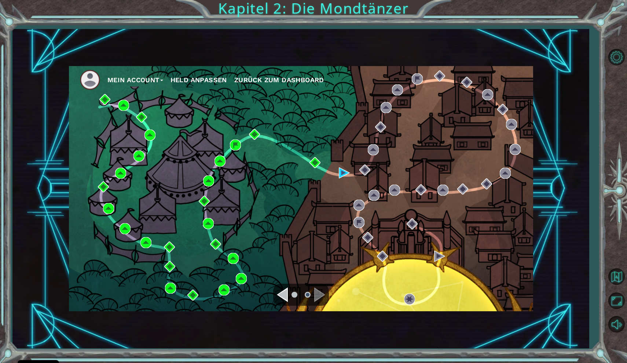
click at [286, 292] on div "Navigate to the previous page" at bounding box center [282, 294] width 11 height 15
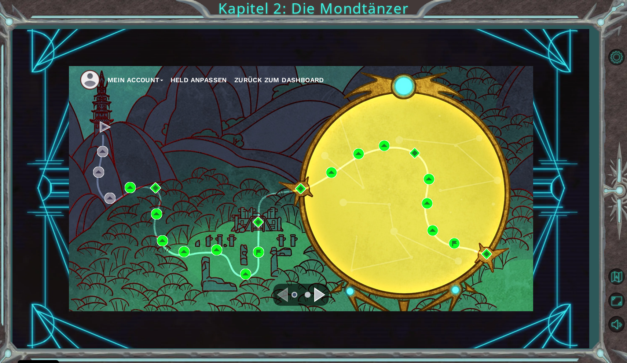
click at [320, 297] on div "Navigate to the next page" at bounding box center [319, 294] width 11 height 15
